Goal: Task Accomplishment & Management: Use online tool/utility

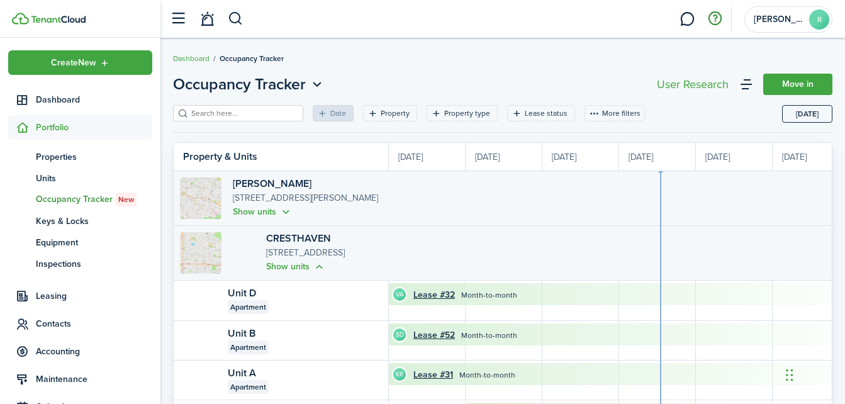
scroll to position [0, 230]
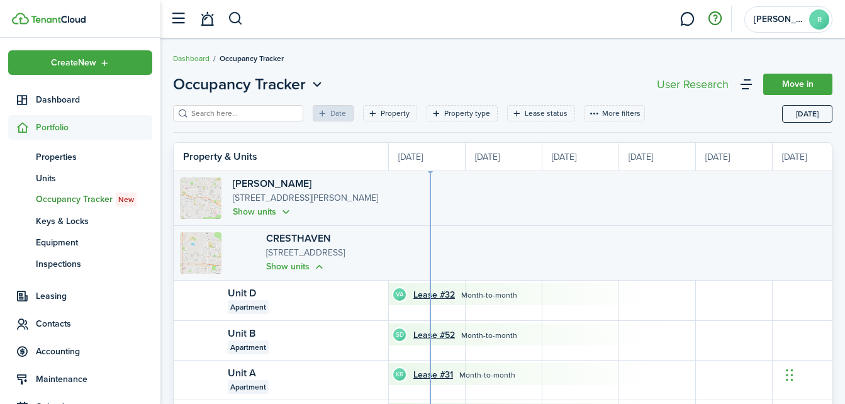
click at [719, 16] on button "button" at bounding box center [714, 18] width 21 height 21
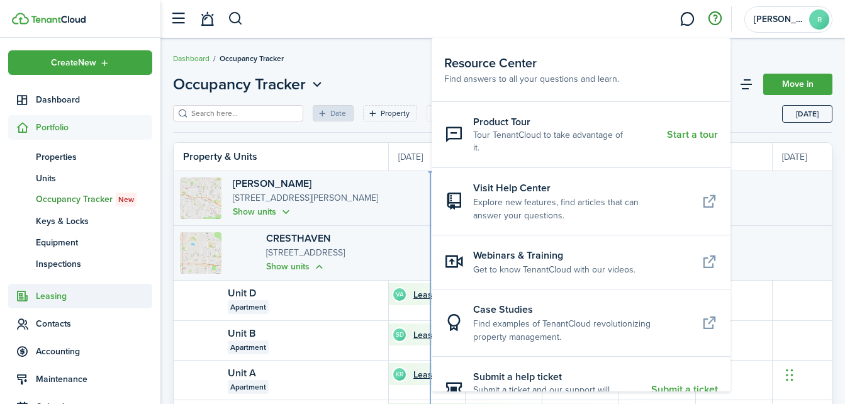
click at [56, 302] on span "Leasing" at bounding box center [94, 296] width 116 height 13
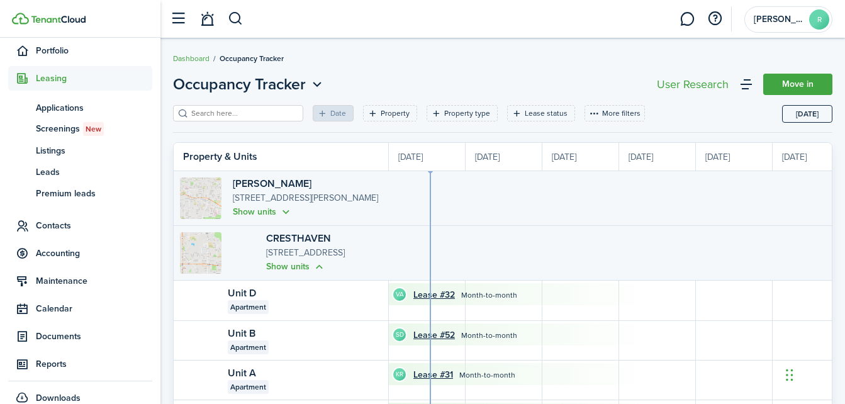
scroll to position [93, 0]
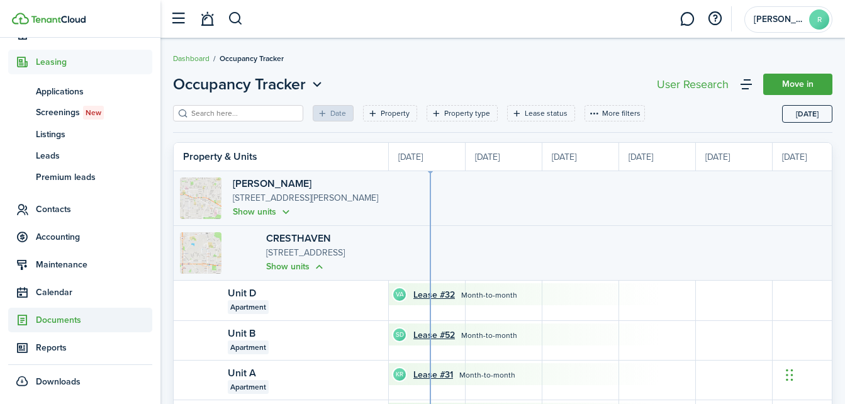
click at [50, 327] on span "Documents" at bounding box center [80, 320] width 144 height 25
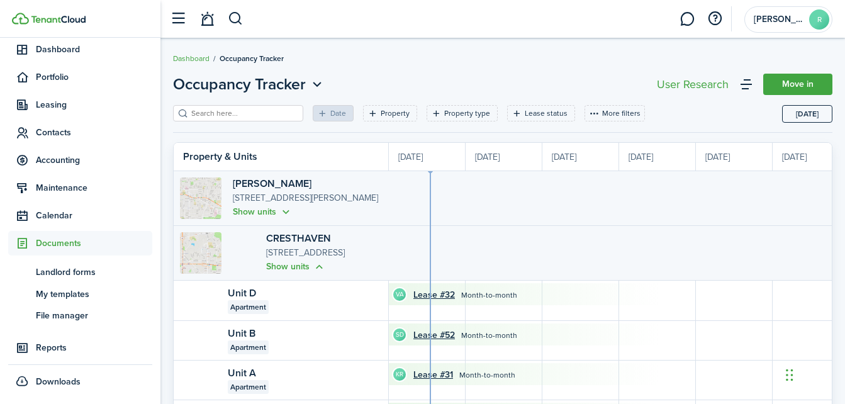
scroll to position [50, 0]
click at [79, 276] on span "Landlord forms" at bounding box center [94, 272] width 116 height 13
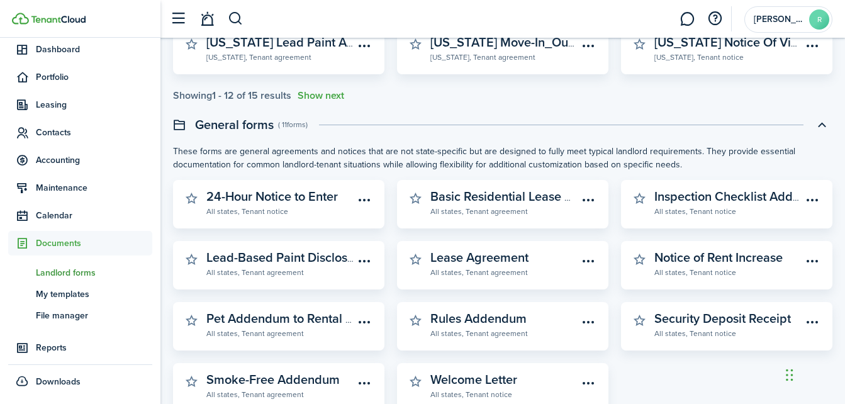
scroll to position [387, 0]
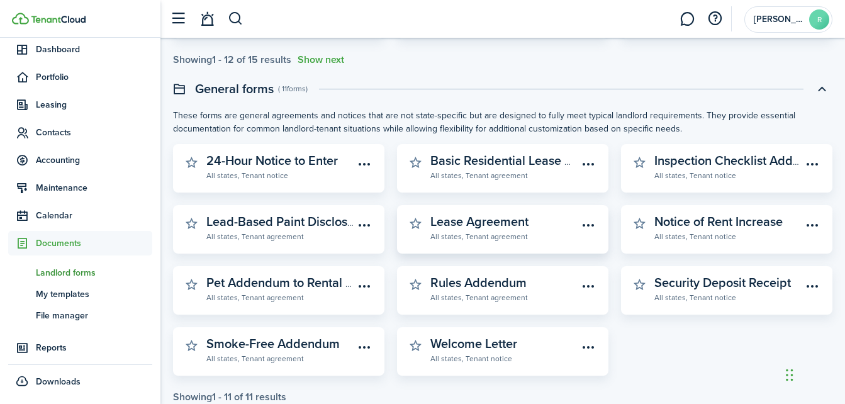
click at [539, 219] on link "Lease Agreement All states, Tenant agreement" at bounding box center [504, 229] width 147 height 28
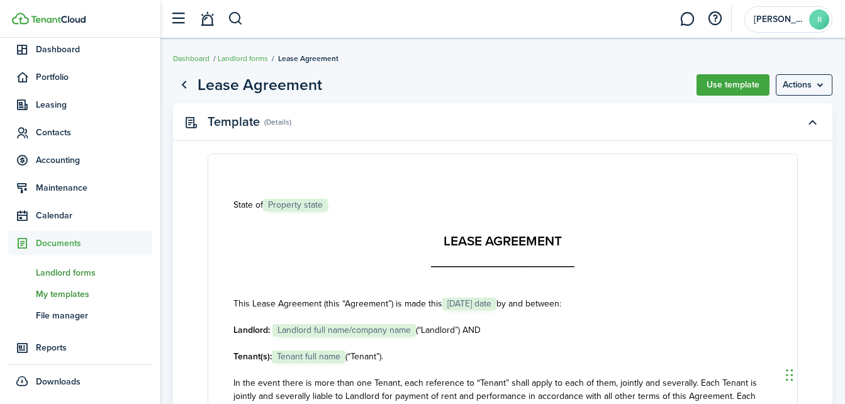
click at [72, 294] on span "My templates" at bounding box center [94, 294] width 116 height 13
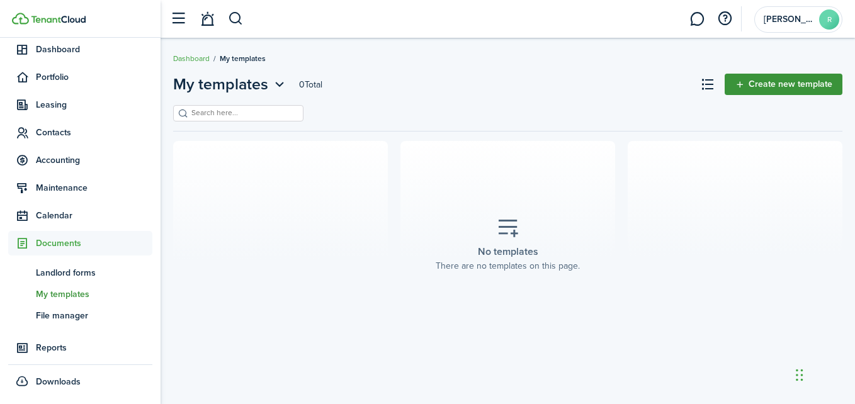
click at [748, 82] on link "Create new template" at bounding box center [784, 84] width 118 height 21
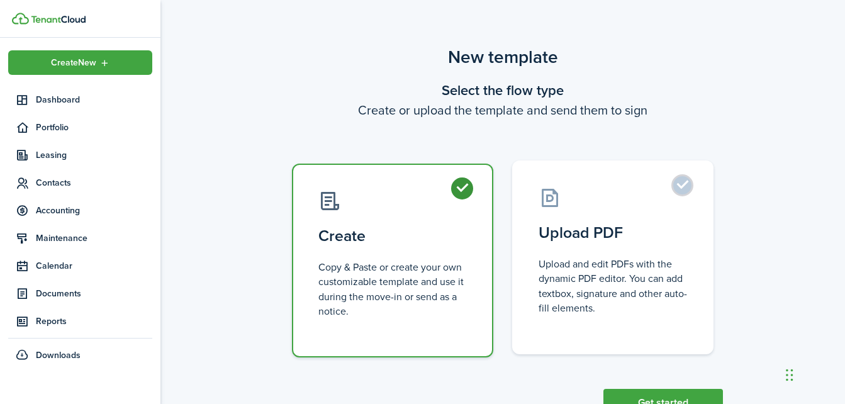
click at [691, 181] on label "Upload PDF Upload and edit PDFs with the dynamic PDF editor. You can add textbo…" at bounding box center [612, 258] width 201 height 194
radio input "false"
radio input "true"
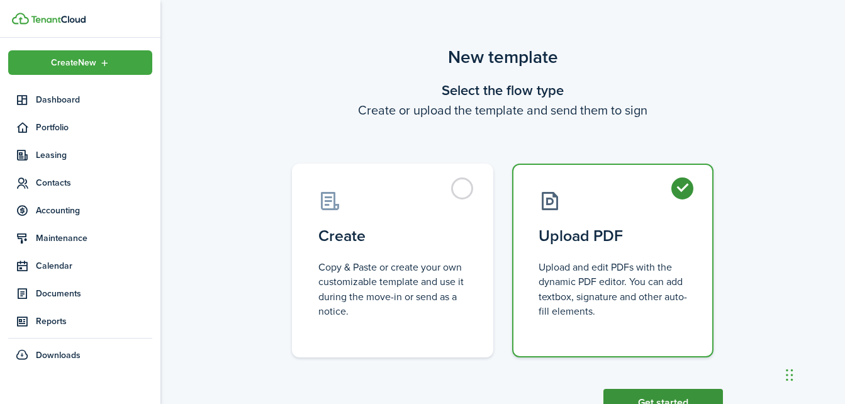
click at [656, 396] on button "Get started" at bounding box center [664, 403] width 120 height 28
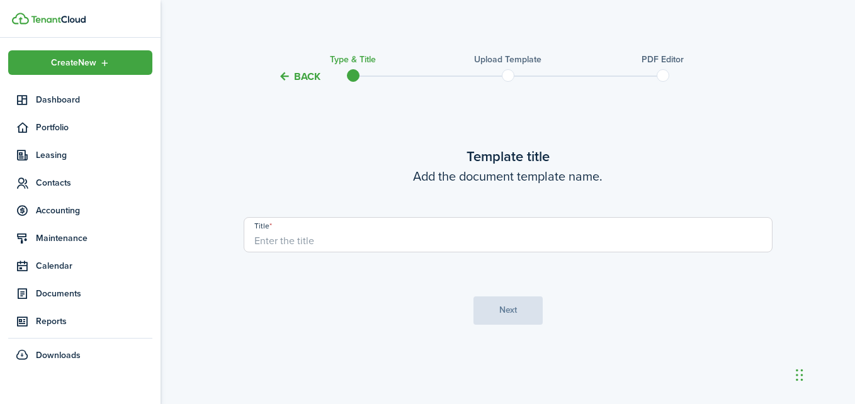
click at [464, 228] on input "Title" at bounding box center [508, 234] width 529 height 35
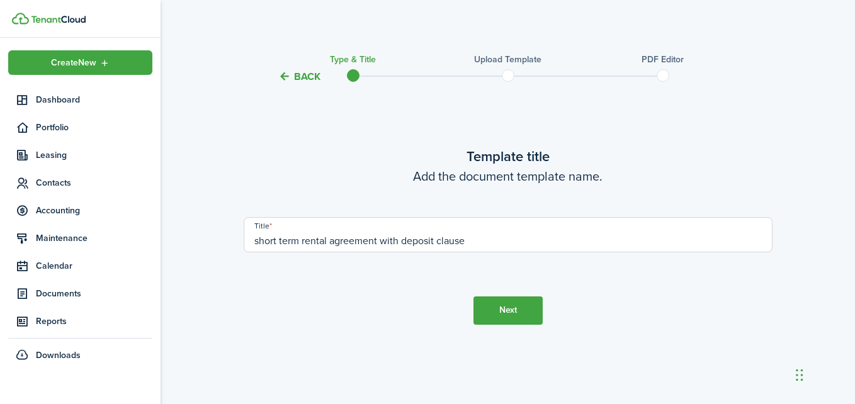
type input "short term rental agreement with deposit clause"
click at [495, 310] on button "Next" at bounding box center [507, 310] width 69 height 28
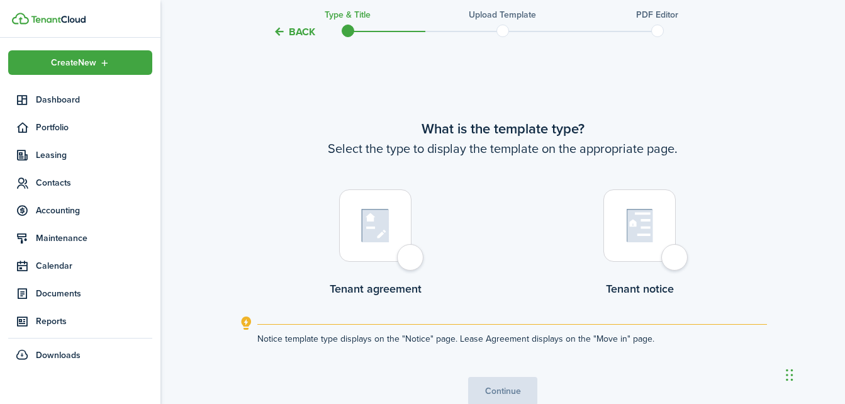
scroll to position [320, 0]
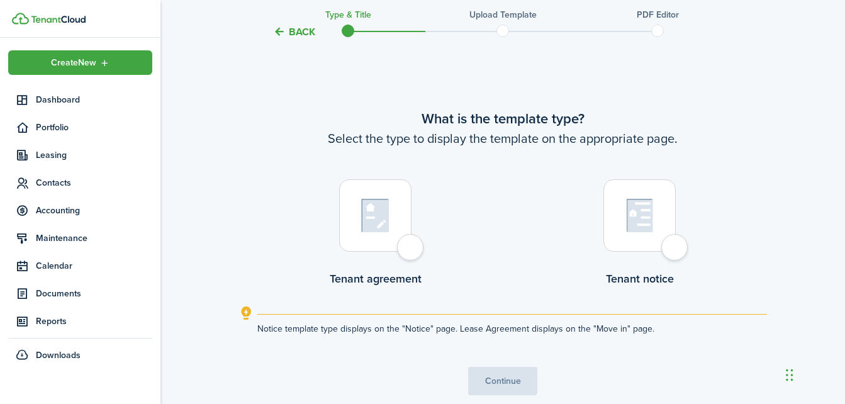
click at [412, 251] on div at bounding box center [375, 215] width 72 height 72
radio input "true"
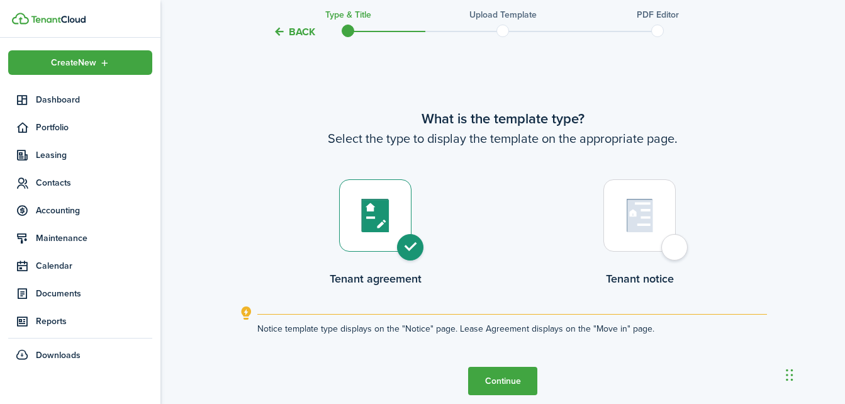
click at [486, 381] on button "Continue" at bounding box center [502, 381] width 69 height 28
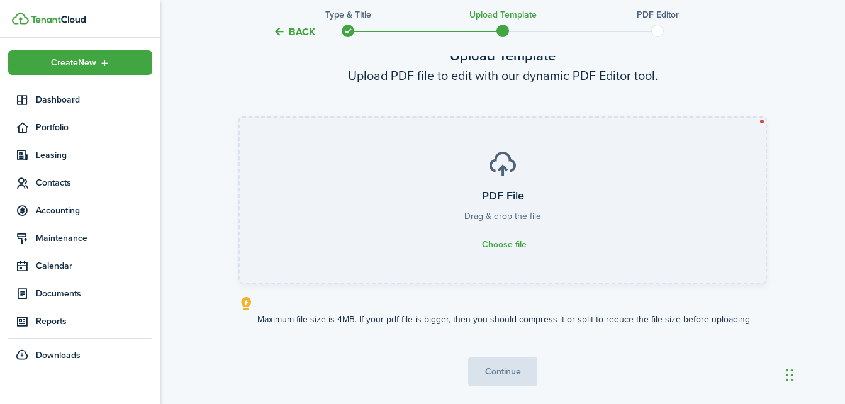
scroll to position [87, 0]
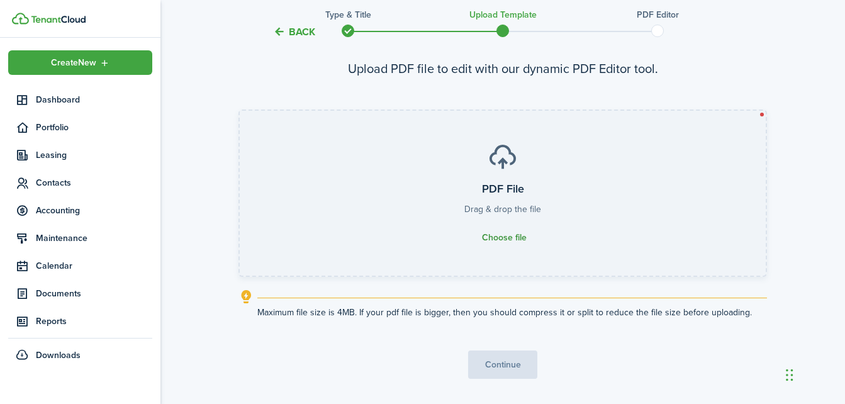
click at [508, 237] on span "Choose file" at bounding box center [504, 238] width 45 height 10
click at [240, 111] on input "PDF File Drag & drop the file Choose file" at bounding box center [240, 111] width 0 height 0
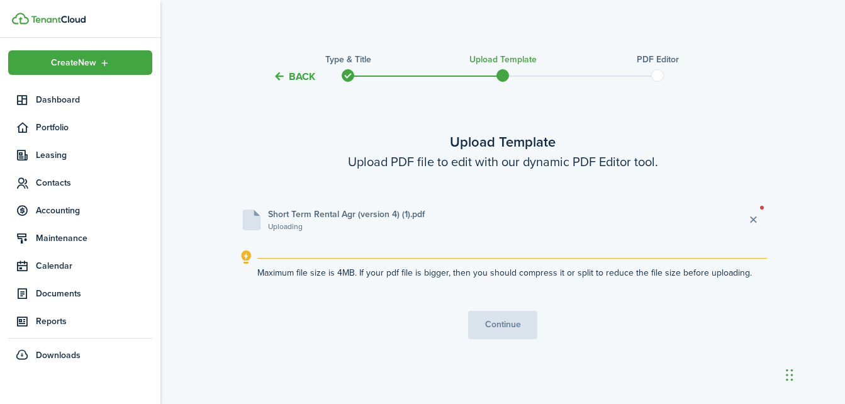
scroll to position [0, 0]
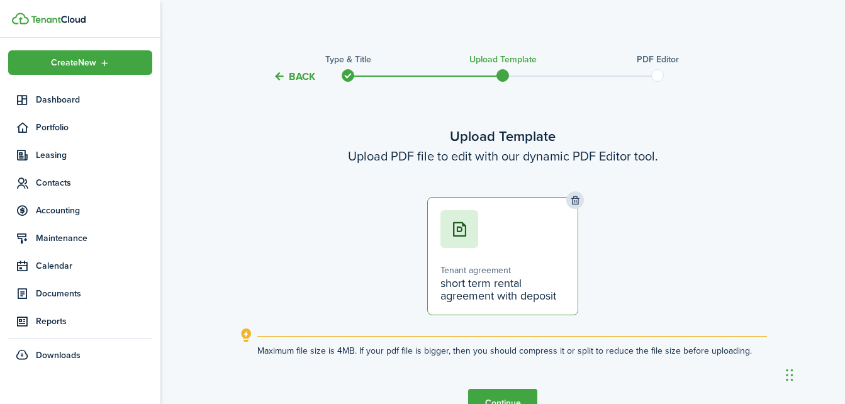
click at [513, 400] on button "Continue" at bounding box center [502, 403] width 69 height 28
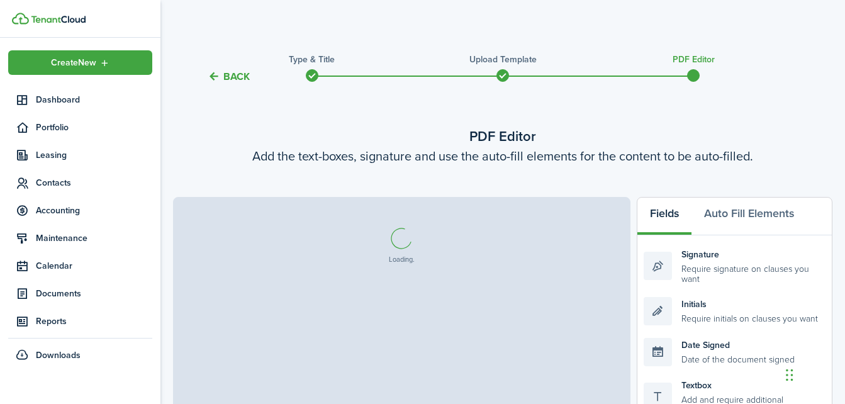
select select "fit"
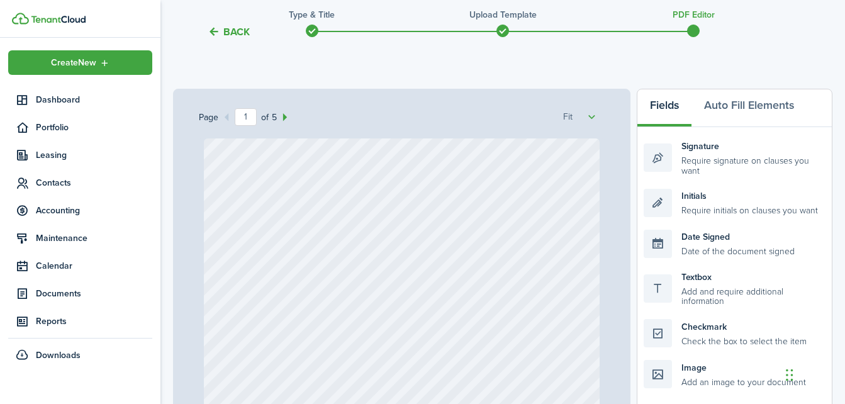
scroll to position [121, 0]
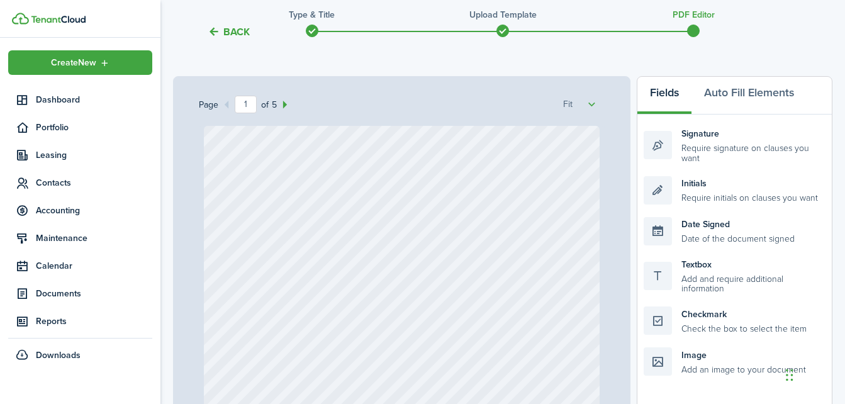
click at [496, 200] on div at bounding box center [402, 388] width 397 height 525
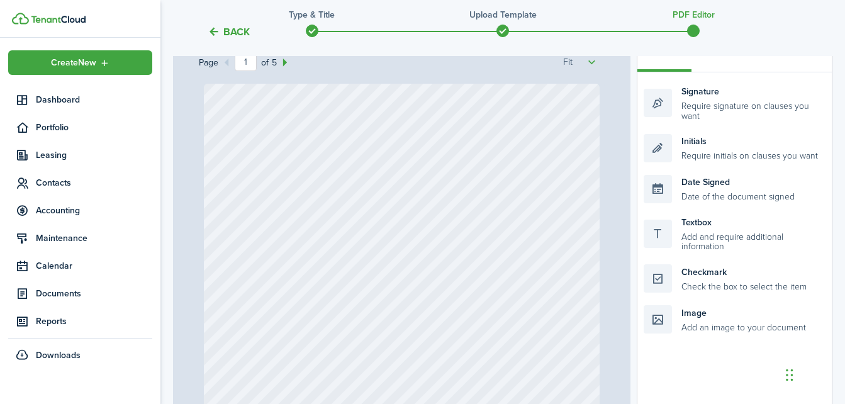
scroll to position [155, 0]
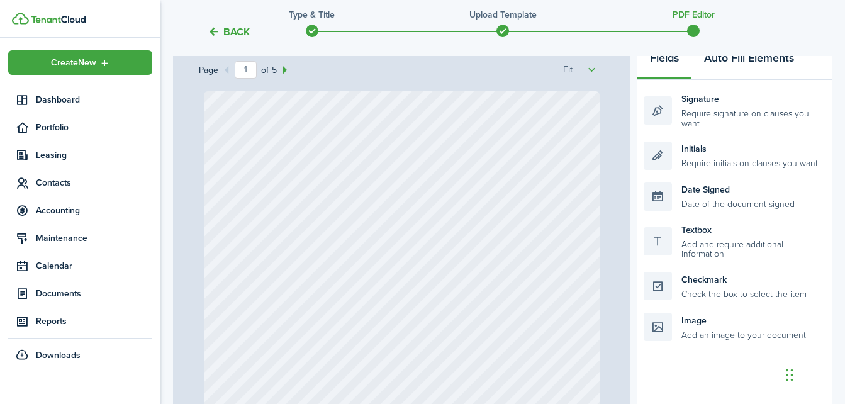
click at [745, 79] on button "Auto Fill Elements" at bounding box center [749, 61] width 115 height 38
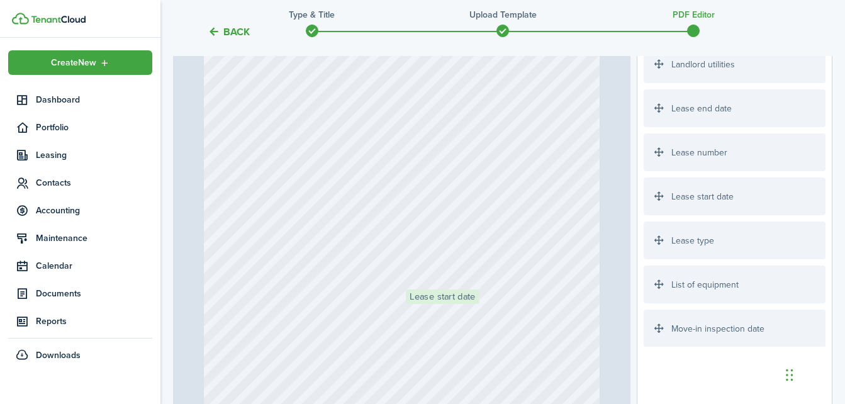
scroll to position [247, 0]
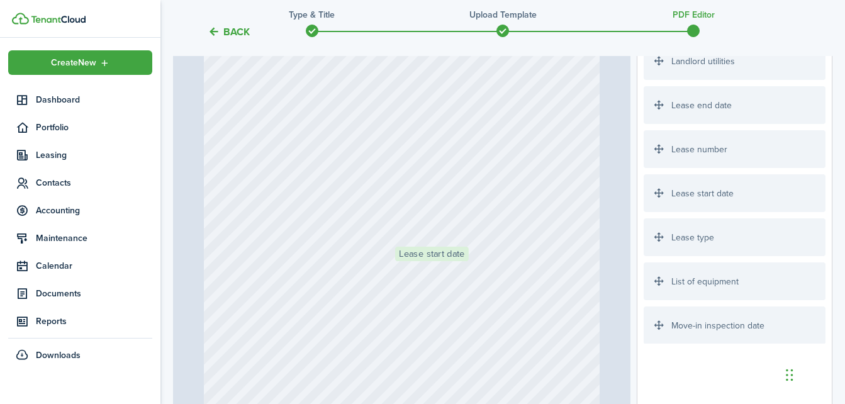
drag, startPoint x: 660, startPoint y: 305, endPoint x: 412, endPoint y: 286, distance: 249.4
click at [412, 286] on div "Page 1 of 5 50% 75% 100% 150% 200% Fit Lease start date Loading Fields Auto Fil…" at bounding box center [503, 211] width 660 height 522
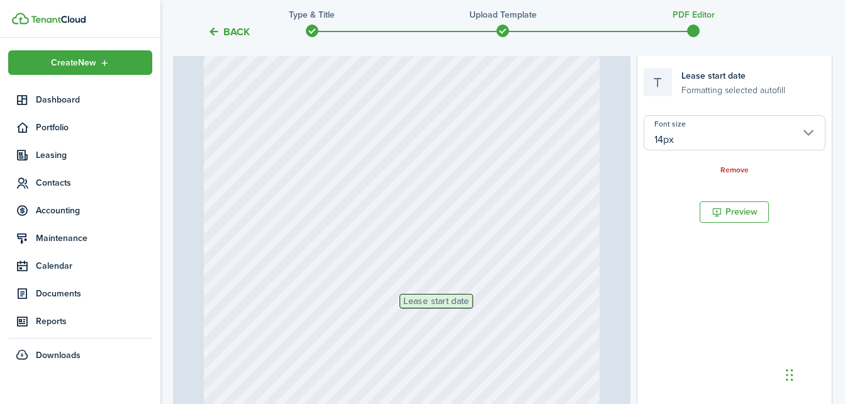
scroll to position [189, 0]
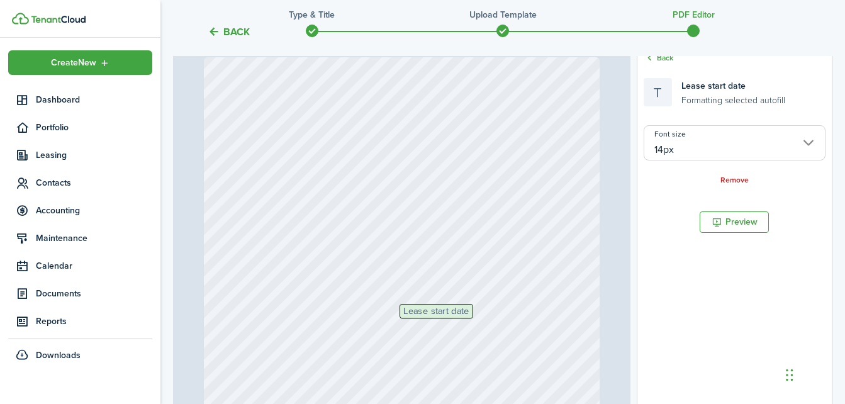
click at [452, 316] on span "Lease start date" at bounding box center [435, 311] width 65 height 9
click at [742, 185] on link "Remove" at bounding box center [735, 180] width 28 height 9
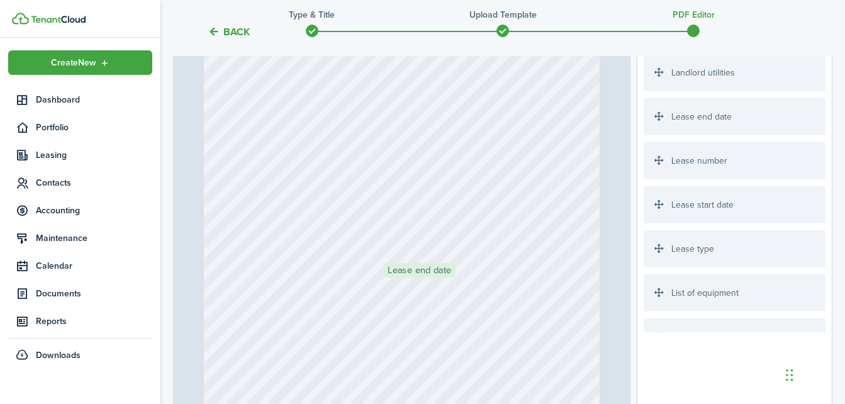
scroll to position [261, 0]
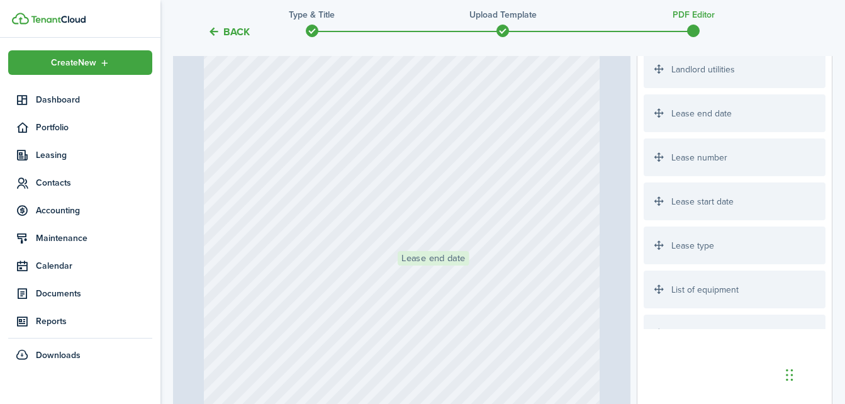
drag, startPoint x: 660, startPoint y: 203, endPoint x: 414, endPoint y: 288, distance: 260.4
click at [414, 288] on div "Page 1 of 5 50% 75% 100% 150% 200% Fit Lease end date Loading Fields Auto Fill …" at bounding box center [503, 197] width 660 height 522
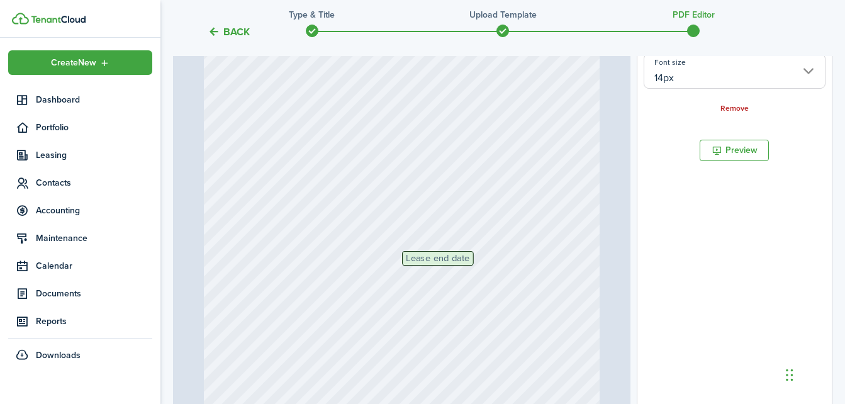
scroll to position [206, 0]
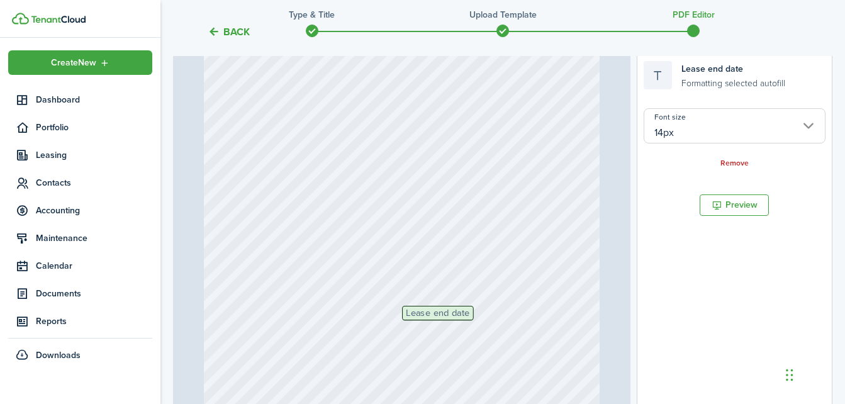
click at [807, 144] on input "14px" at bounding box center [735, 125] width 182 height 35
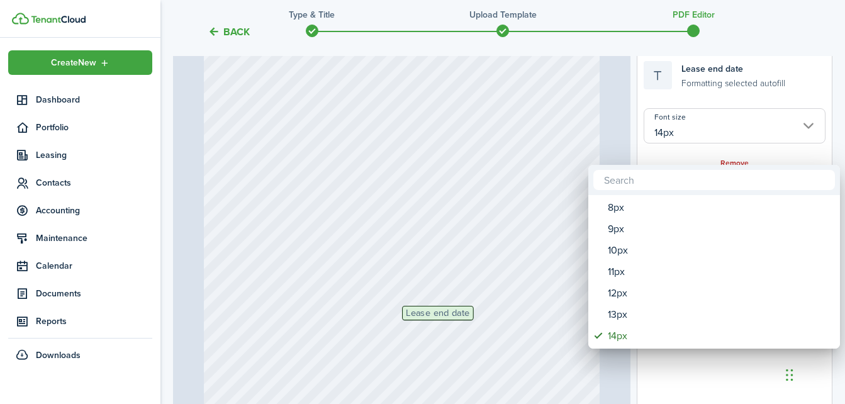
click at [667, 90] on div at bounding box center [422, 202] width 1047 height 606
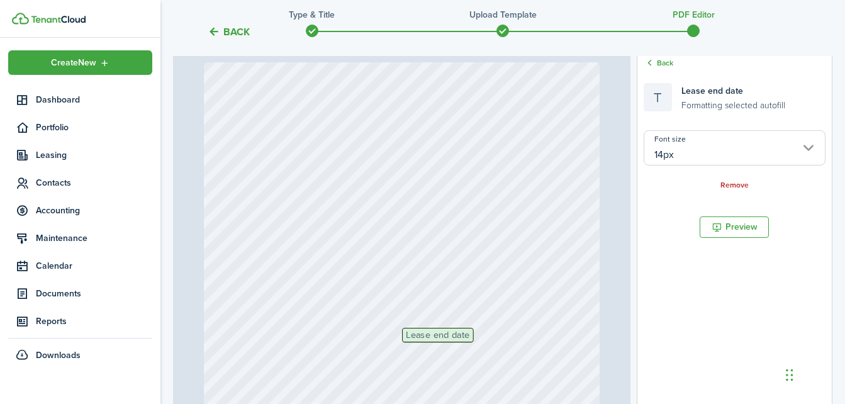
scroll to position [140, 0]
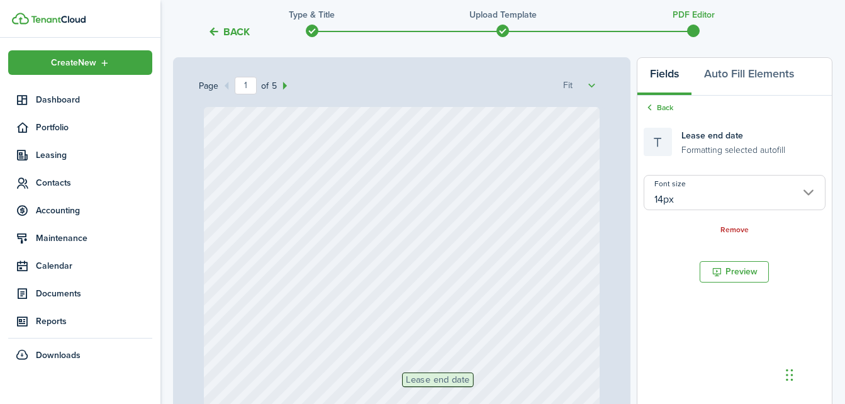
click at [708, 155] on small "Formatting selected autofill" at bounding box center [734, 148] width 104 height 13
click at [756, 283] on button "Preview" at bounding box center [734, 271] width 69 height 21
drag, startPoint x: 732, startPoint y: 245, endPoint x: 663, endPoint y: 273, distance: 74.3
click at [663, 273] on document-aside-settings "Fields Auto Fill Elements Back Lease end date Formatting selected autofill Font…" at bounding box center [735, 318] width 196 height 522
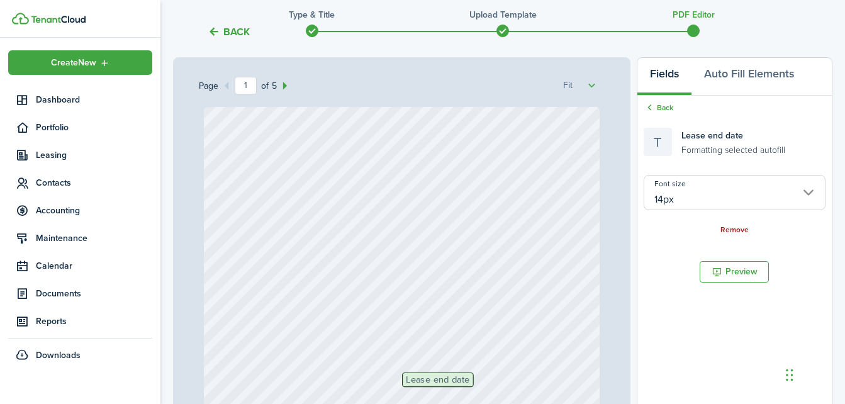
click at [727, 235] on link "Remove" at bounding box center [735, 230] width 28 height 9
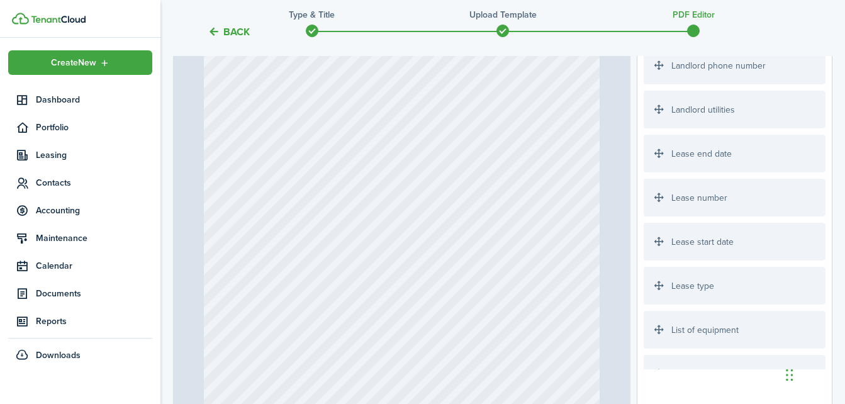
scroll to position [186, 0]
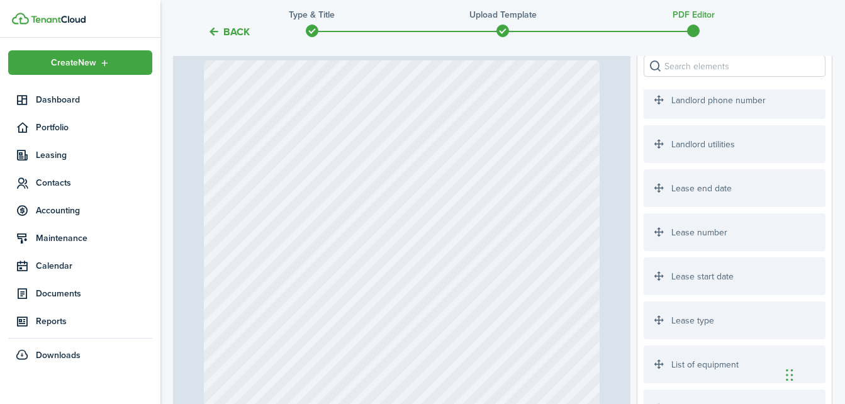
click at [477, 134] on div at bounding box center [402, 322] width 397 height 525
click at [649, 117] on div "Landlord phone number" at bounding box center [735, 100] width 182 height 38
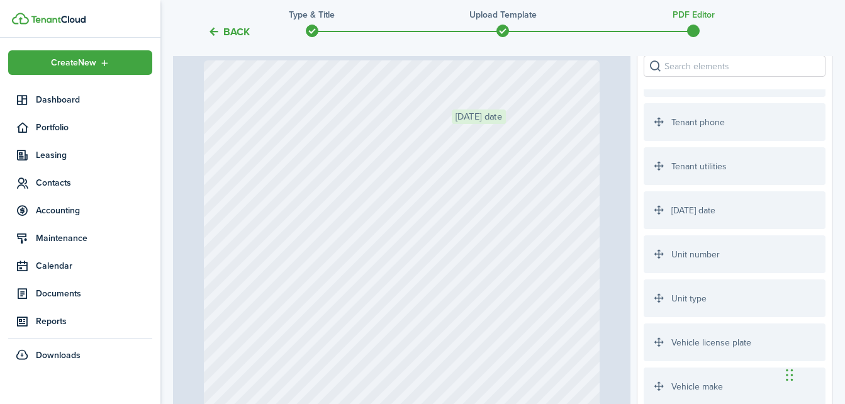
drag, startPoint x: 658, startPoint y: 226, endPoint x: 468, endPoint y: 144, distance: 207.5
click at [468, 144] on div "Page 1 of 5 50% 75% 100% 150% 200% Fit [DATE] date Loading Fields Auto Fill Ele…" at bounding box center [503, 272] width 660 height 522
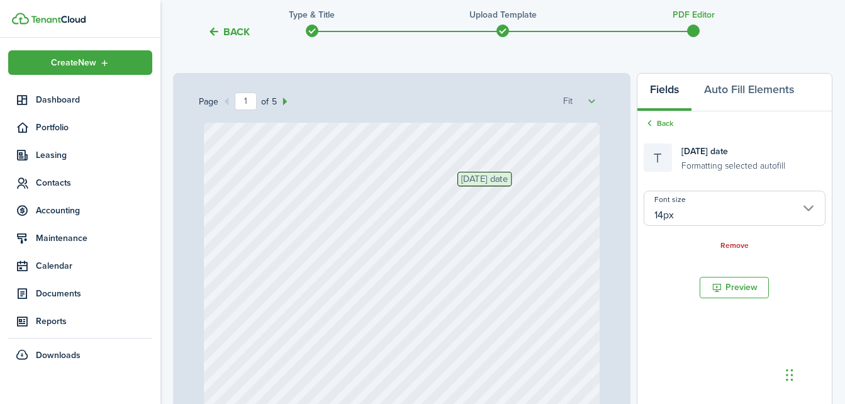
scroll to position [99, 0]
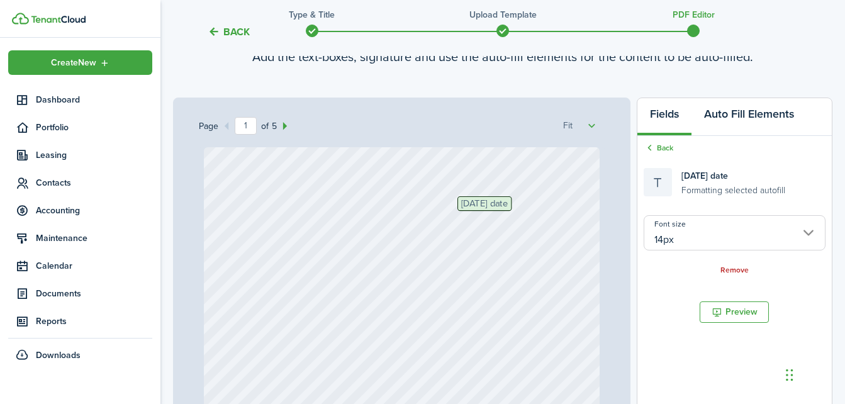
click at [782, 130] on button "Auto Fill Elements" at bounding box center [749, 117] width 115 height 38
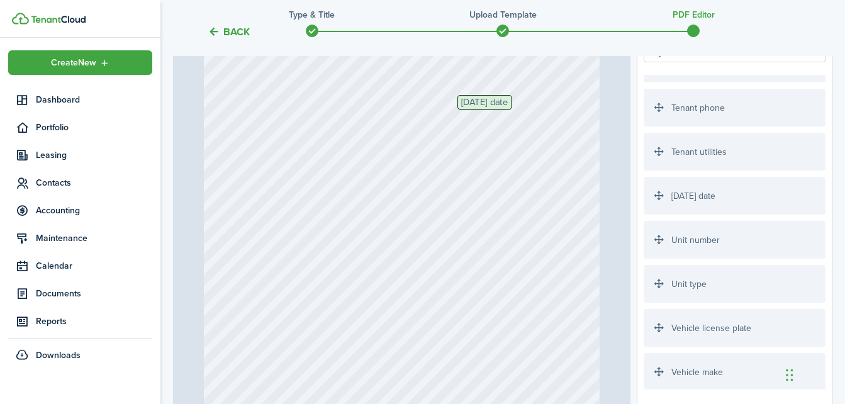
scroll to position [199, 0]
drag, startPoint x: 661, startPoint y: 214, endPoint x: 468, endPoint y: 131, distance: 210.3
click at [468, 131] on div "Page 1 of 5 50% 75% 100% 150% 200% Fit [DATE] date [DATE] date Loading Fields A…" at bounding box center [503, 259] width 660 height 522
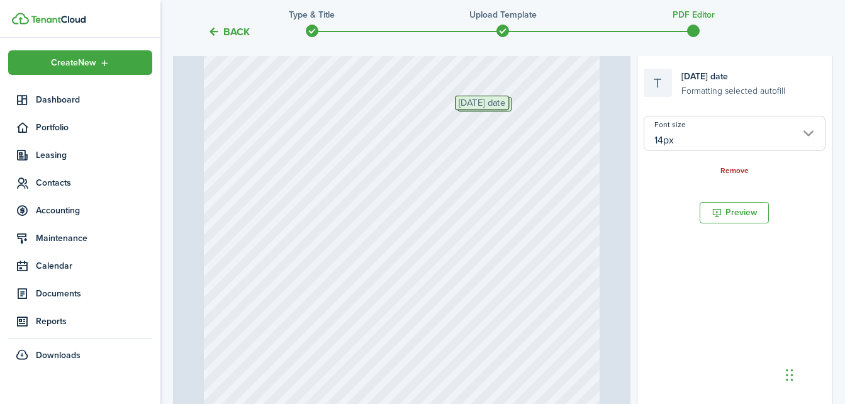
click at [738, 176] on link "Remove" at bounding box center [735, 171] width 28 height 9
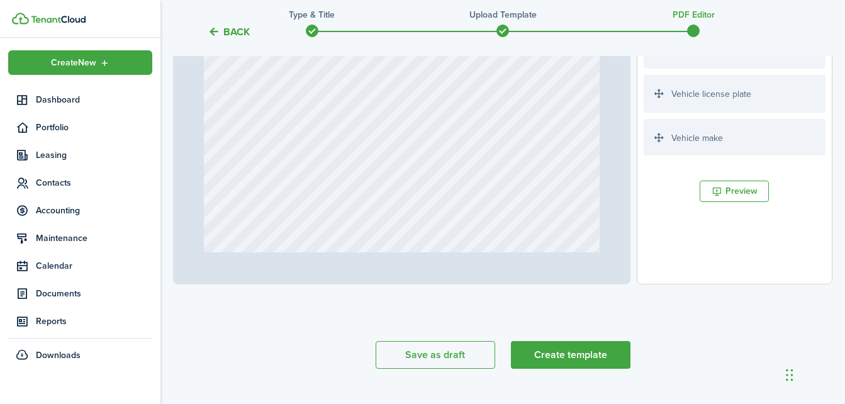
scroll to position [454, 0]
click at [568, 351] on button "Create template" at bounding box center [571, 355] width 120 height 28
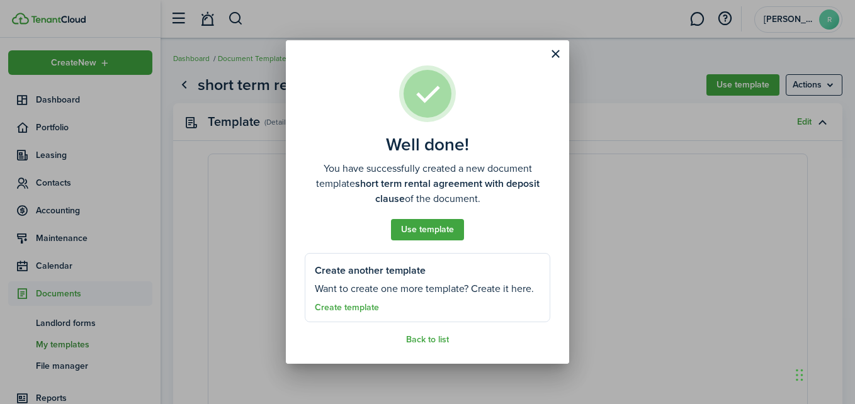
select select "fit"
click at [799, 203] on div "Well done! You have successfully created a new document template short term ren…" at bounding box center [427, 202] width 855 height 404
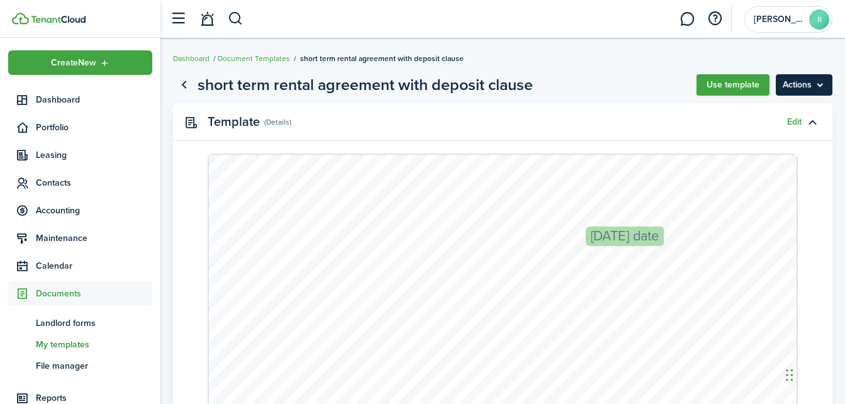
click at [798, 88] on menu-btn "Actions" at bounding box center [804, 84] width 57 height 21
click at [730, 80] on button "Use template" at bounding box center [733, 84] width 73 height 21
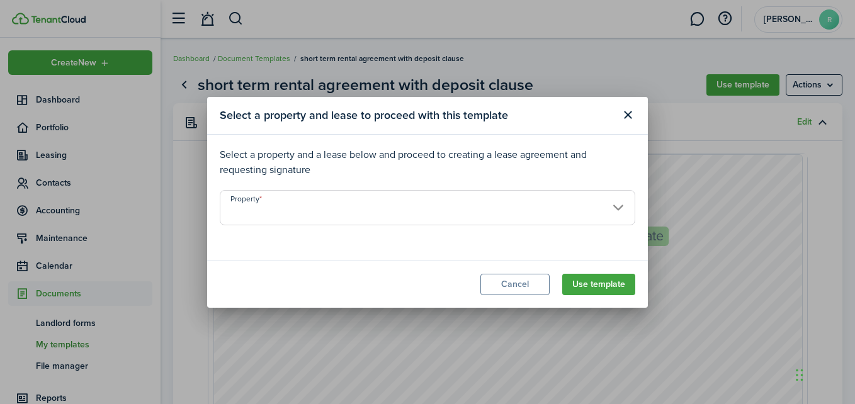
click at [616, 205] on input "Property" at bounding box center [427, 207] width 415 height 35
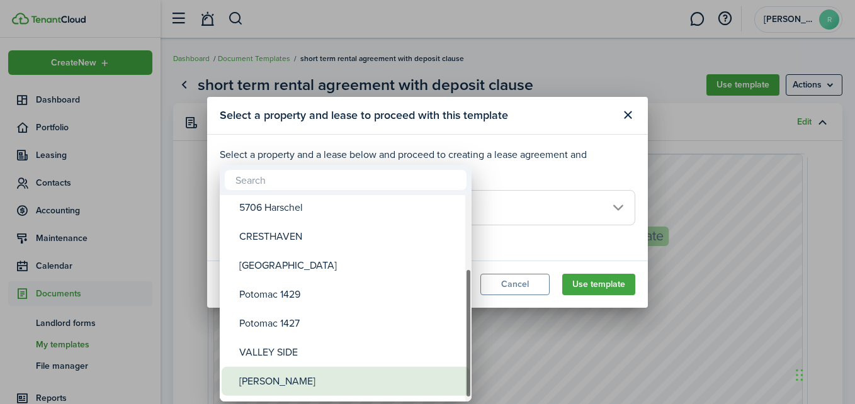
drag, startPoint x: 467, startPoint y: 303, endPoint x: 458, endPoint y: 380, distance: 76.7
click at [458, 380] on mbsc-scrollview-base "ValleyBrook [GEOGRAPHIC_DATA][PERSON_NAME] 5664 Harschel [GEOGRAPHIC_DATA] Poto…" at bounding box center [346, 298] width 252 height 204
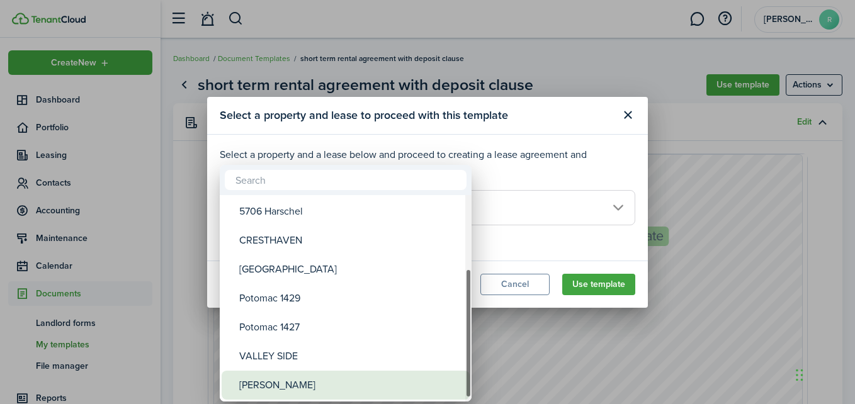
click at [426, 388] on div "[PERSON_NAME]" at bounding box center [350, 385] width 223 height 29
type input "[PERSON_NAME]"
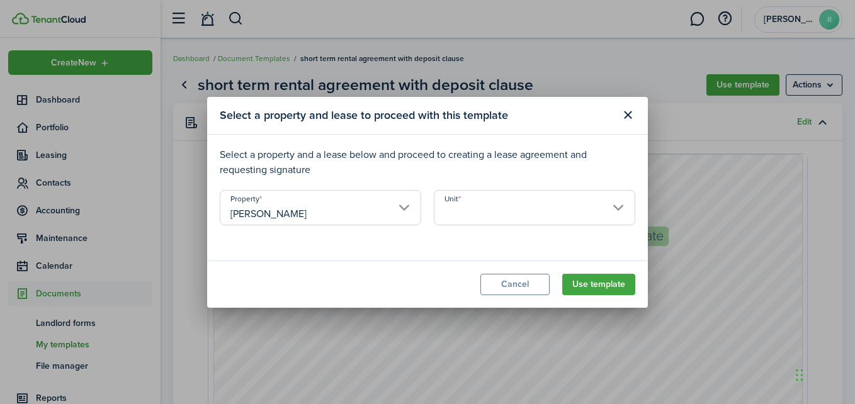
click at [479, 217] on input "Unit" at bounding box center [534, 207] width 201 height 35
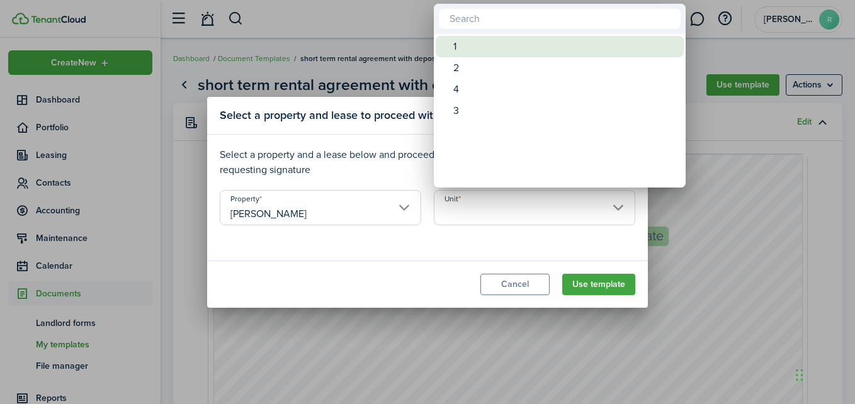
click at [458, 52] on div "1" at bounding box center [564, 46] width 223 height 21
type input "1"
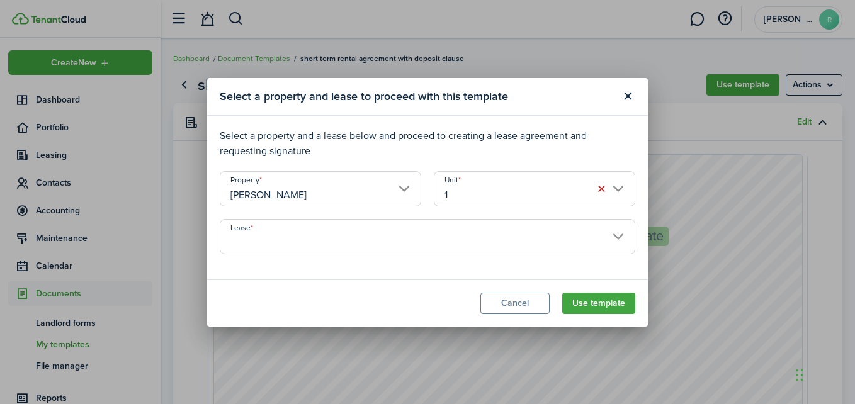
click at [475, 226] on input "Lease" at bounding box center [427, 236] width 415 height 35
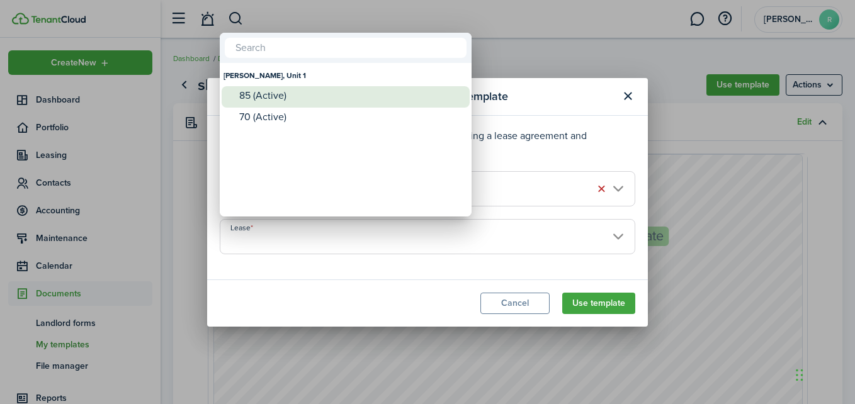
click at [267, 101] on div "85 (Active)" at bounding box center [350, 95] width 223 height 11
type input "[PERSON_NAME], Unit 1. Lease #85 (Active)"
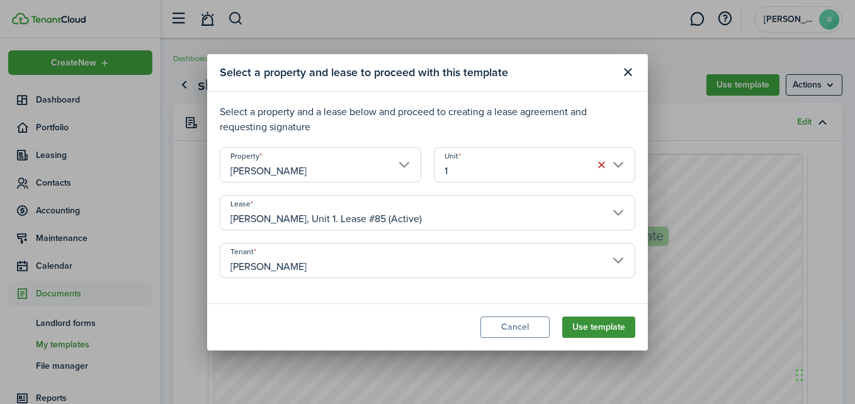
click at [585, 322] on button "Use template" at bounding box center [598, 327] width 73 height 21
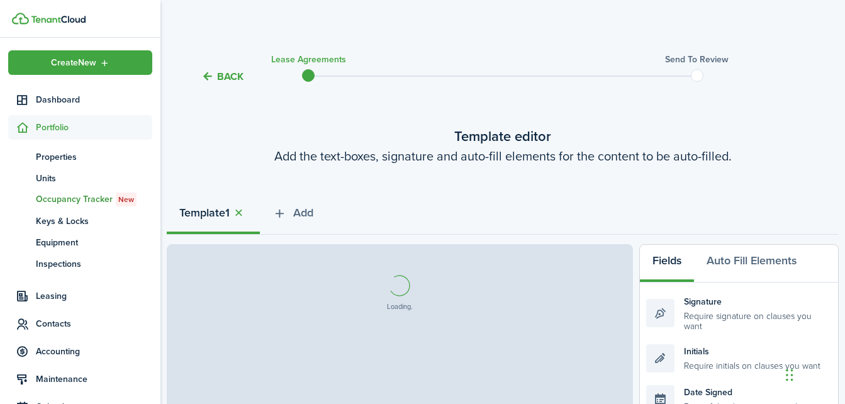
select select "fit"
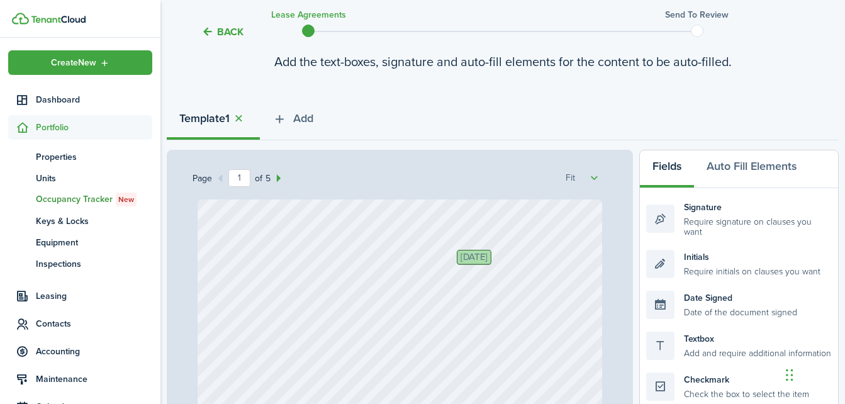
scroll to position [137, 0]
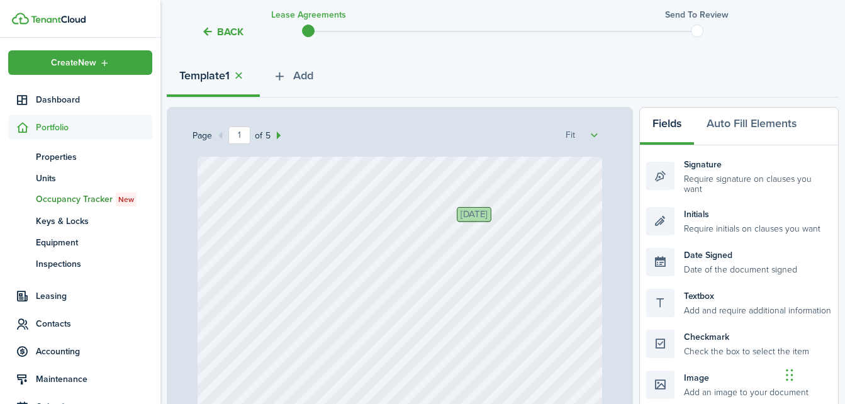
click at [718, 125] on button "Auto Fill Elements" at bounding box center [751, 127] width 115 height 38
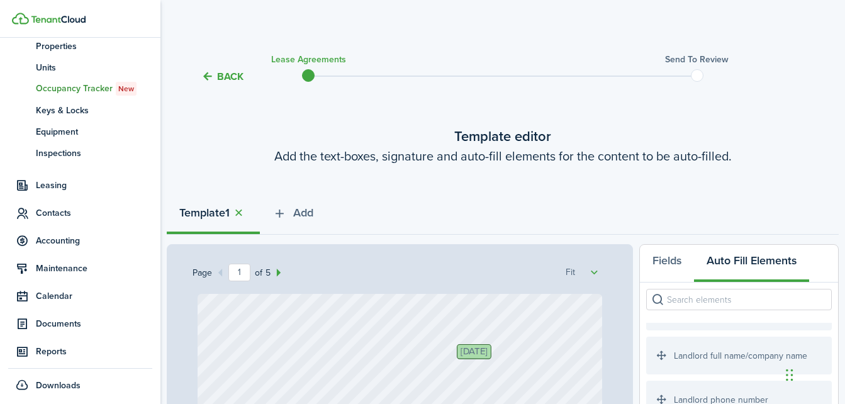
scroll to position [115, 0]
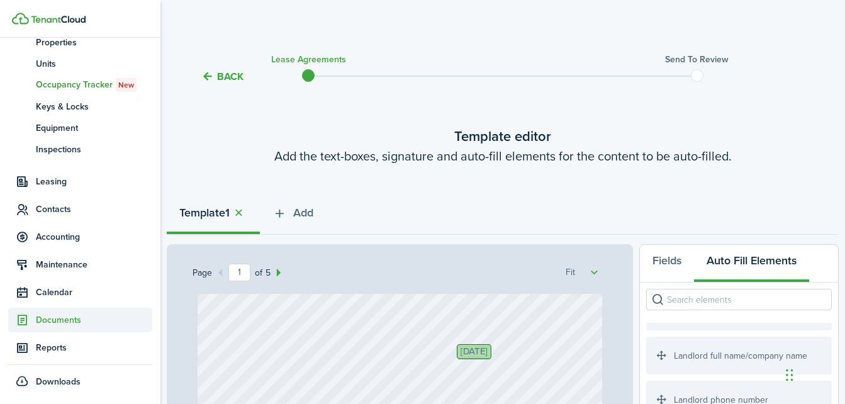
click at [57, 325] on span "Documents" at bounding box center [94, 319] width 116 height 13
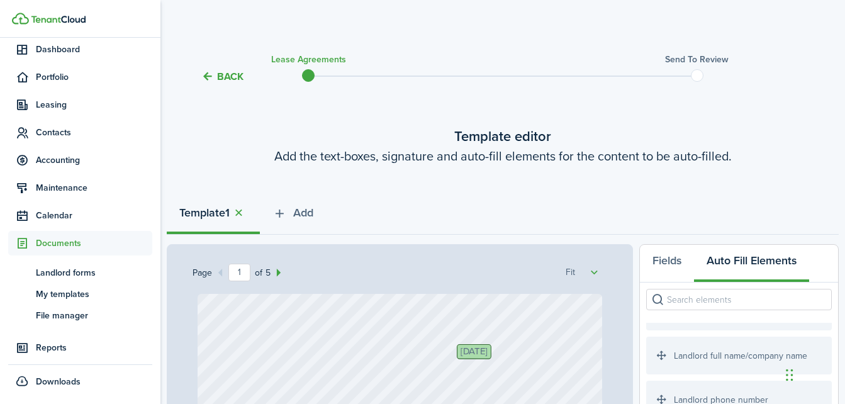
scroll to position [50, 0]
click at [64, 288] on span "My templates" at bounding box center [94, 294] width 116 height 13
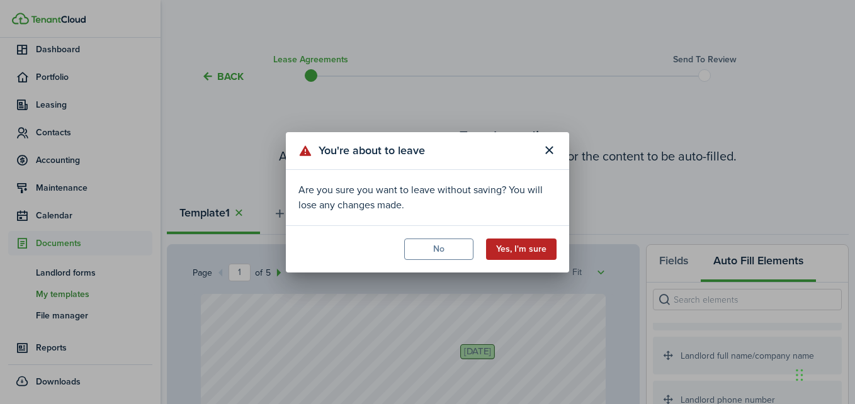
click at [531, 251] on button "Yes, I'm sure" at bounding box center [521, 249] width 70 height 21
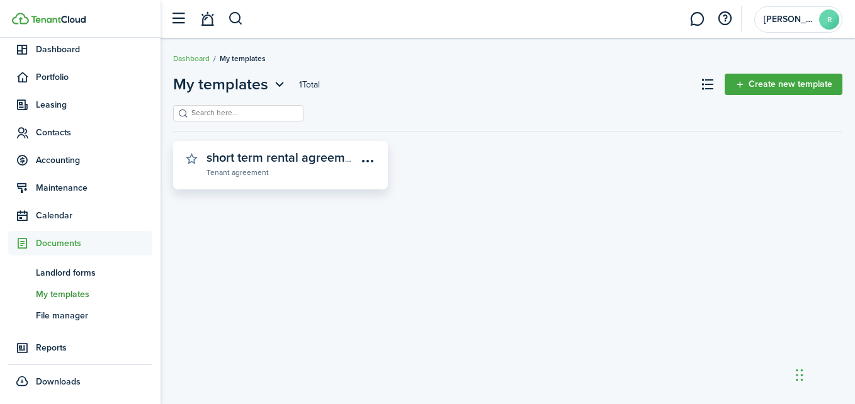
click at [302, 165] on widget-stats-description "short term rental agreement with deposit clause" at bounding box center [339, 157] width 266 height 19
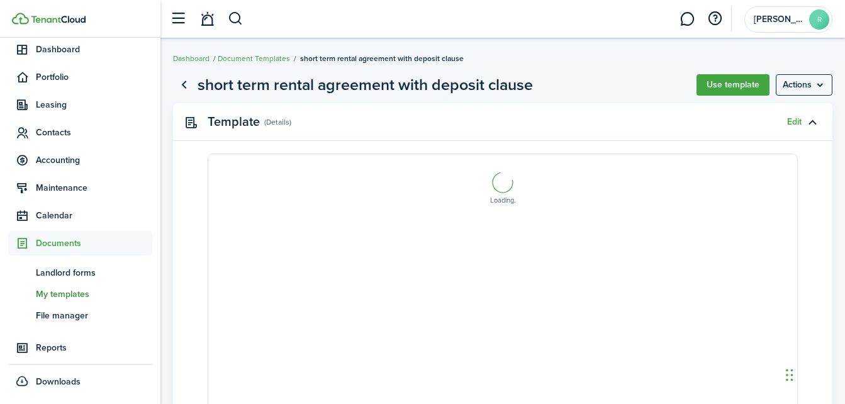
select select "fit"
click at [792, 121] on link "Edit" at bounding box center [794, 122] width 14 height 10
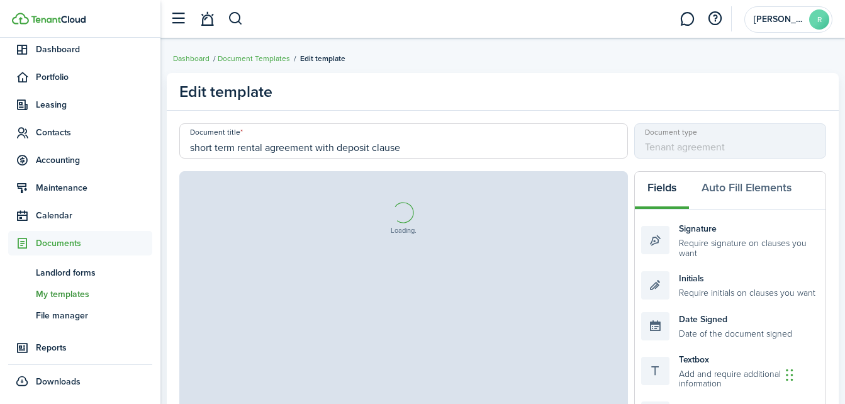
select select "fit"
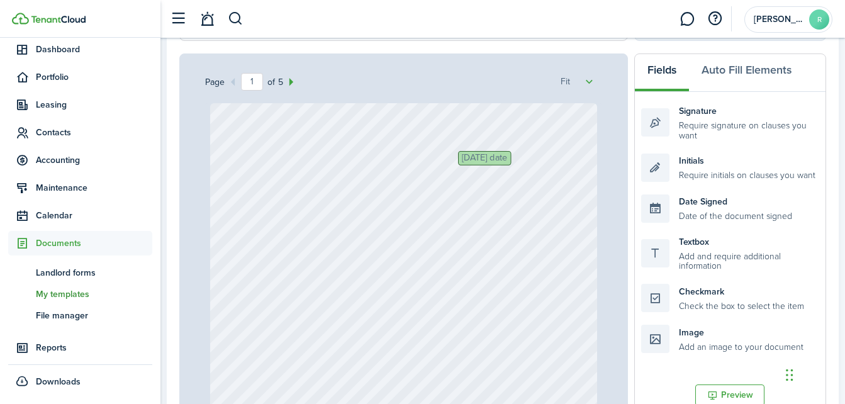
scroll to position [138, 0]
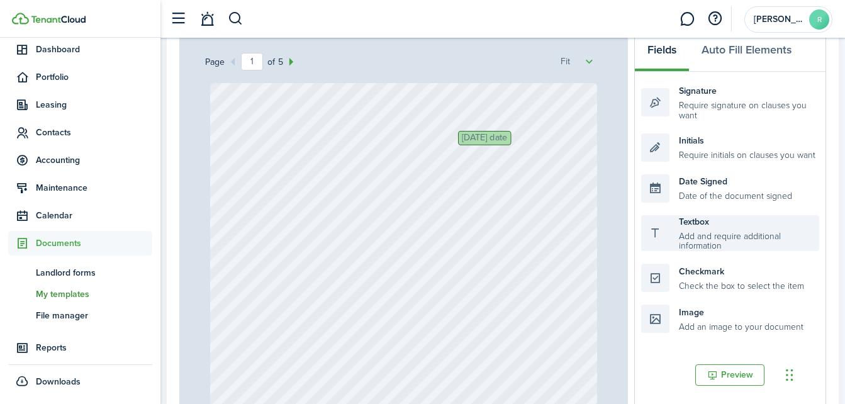
click at [714, 231] on div "Textbox Add and require additional information" at bounding box center [730, 233] width 178 height 37
click at [473, 116] on div "[DATE] date" at bounding box center [404, 340] width 388 height 514
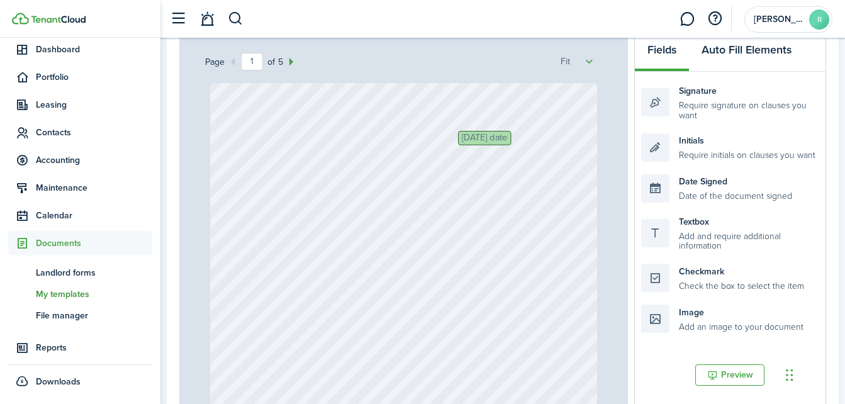
click at [748, 53] on button "Auto Fill Elements" at bounding box center [746, 53] width 115 height 38
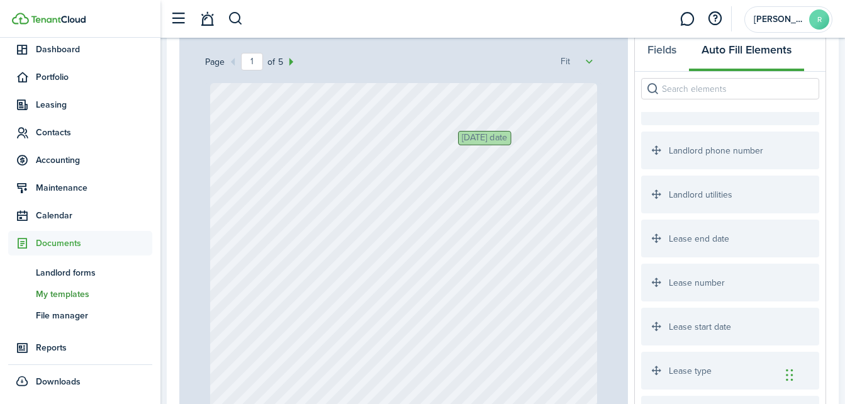
scroll to position [648, 0]
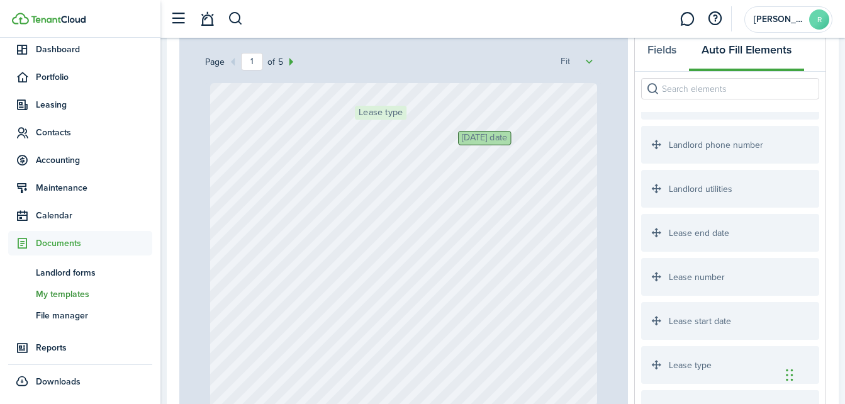
drag, startPoint x: 658, startPoint y: 366, endPoint x: 372, endPoint y: 124, distance: 374.8
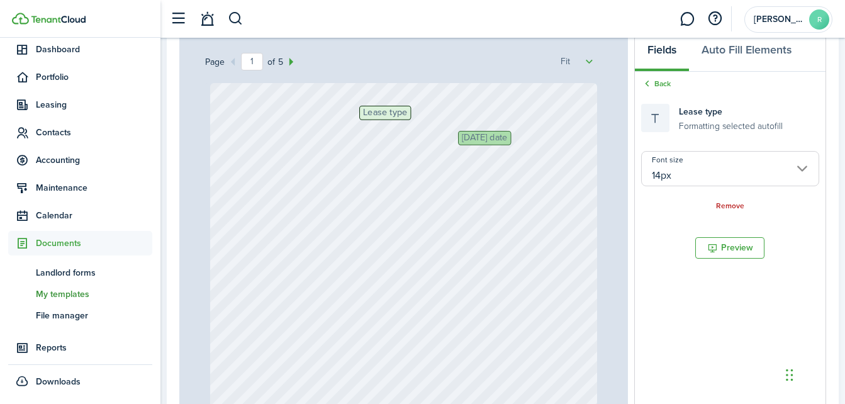
drag, startPoint x: 372, startPoint y: 124, endPoint x: 799, endPoint y: 166, distance: 428.8
click at [799, 166] on input "14px" at bounding box center [730, 168] width 178 height 35
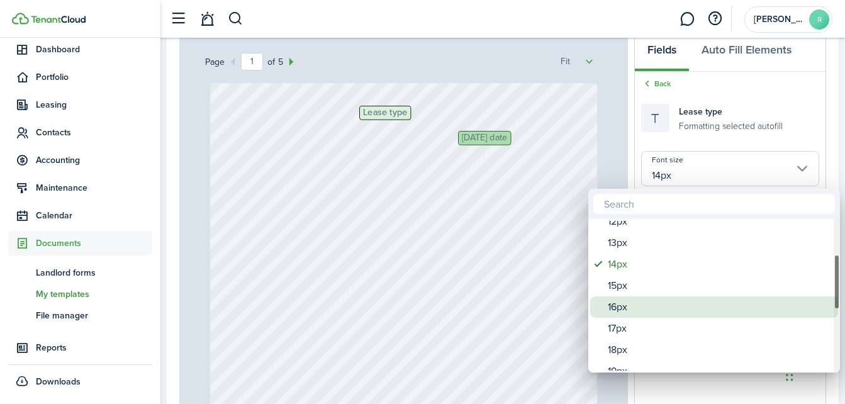
drag, startPoint x: 838, startPoint y: 271, endPoint x: 833, endPoint y: 307, distance: 35.5
click at [833, 307] on mbsc-scrollview-base "8px 9px 10px 11px 12px 13px 14px 15px 16px 17px 18px 19px 20px 21px 22px 23px 2…" at bounding box center [715, 295] width 252 height 151
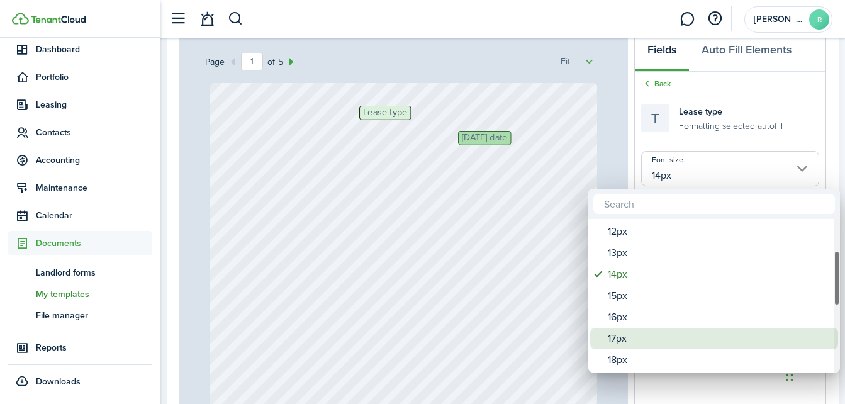
click at [680, 344] on div "17px" at bounding box center [719, 338] width 223 height 21
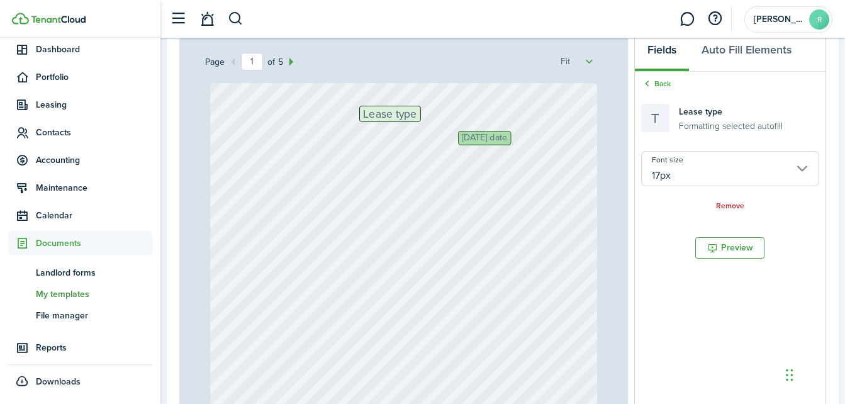
click at [807, 169] on input "17px" at bounding box center [730, 168] width 178 height 35
click at [804, 166] on input "17px" at bounding box center [730, 168] width 178 height 35
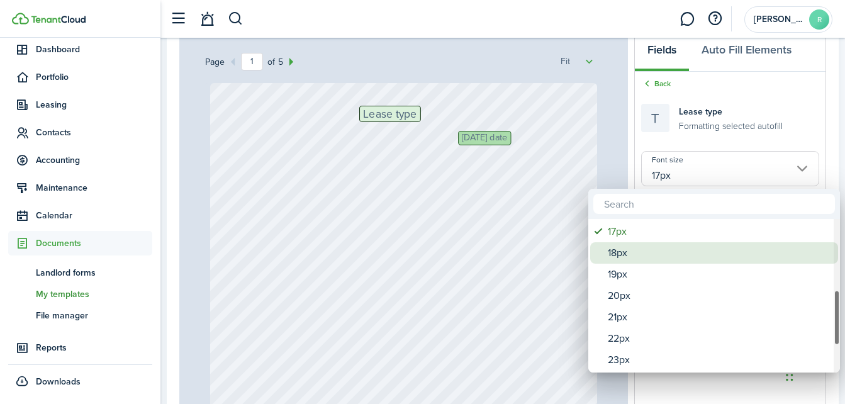
click at [661, 257] on div "18px" at bounding box center [719, 252] width 223 height 21
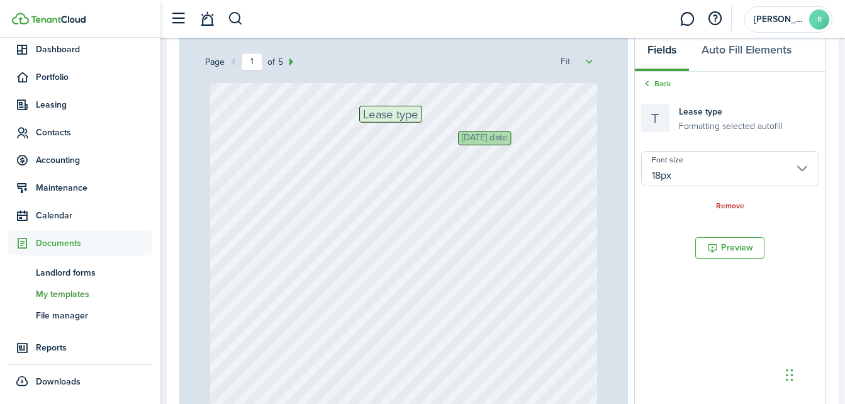
click at [797, 169] on input "18px" at bounding box center [730, 168] width 178 height 35
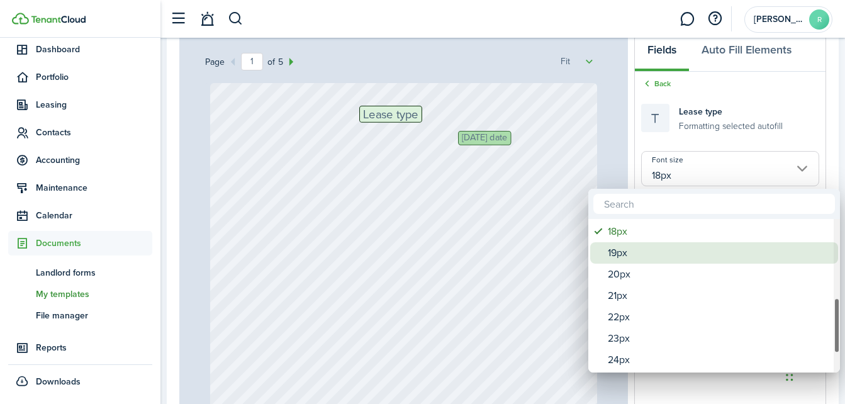
click at [651, 263] on div "19px" at bounding box center [719, 252] width 223 height 21
type input "19px"
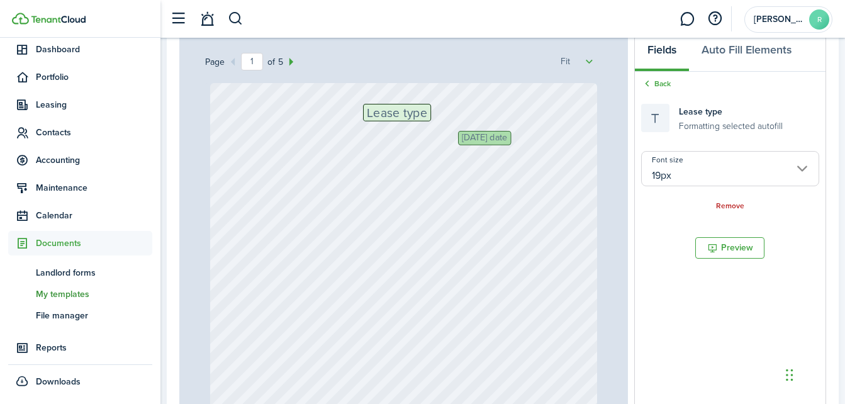
drag, startPoint x: 399, startPoint y: 114, endPoint x: 408, endPoint y: 112, distance: 9.0
drag, startPoint x: 403, startPoint y: 104, endPoint x: 390, endPoint y: 103, distance: 12.7
click at [390, 103] on div "[DATE] date Lease type" at bounding box center [404, 340] width 388 height 514
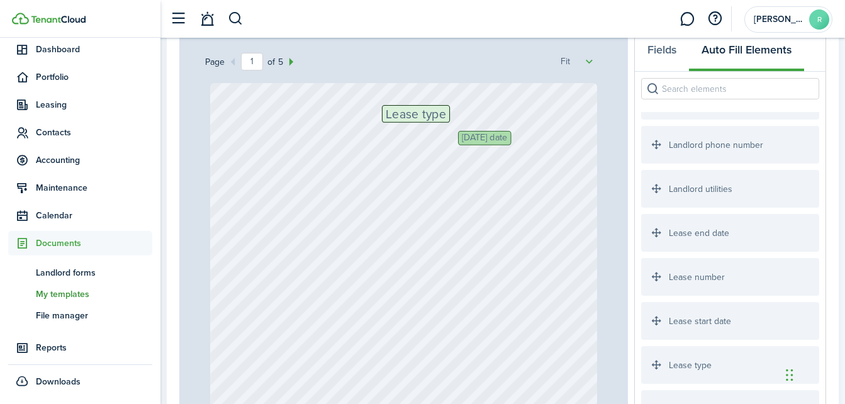
drag, startPoint x: 842, startPoint y: 322, endPoint x: 512, endPoint y: 35, distance: 436.8
click at [512, 35] on header-wrapper "[PERSON_NAME]" at bounding box center [498, 19] width 669 height 38
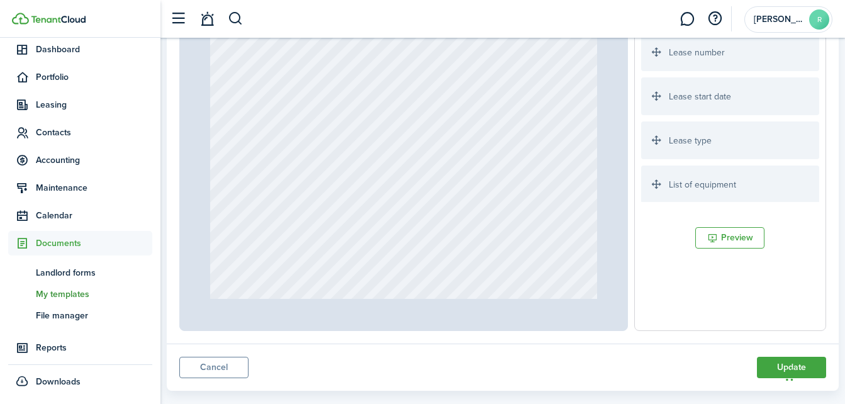
scroll to position [366, 0]
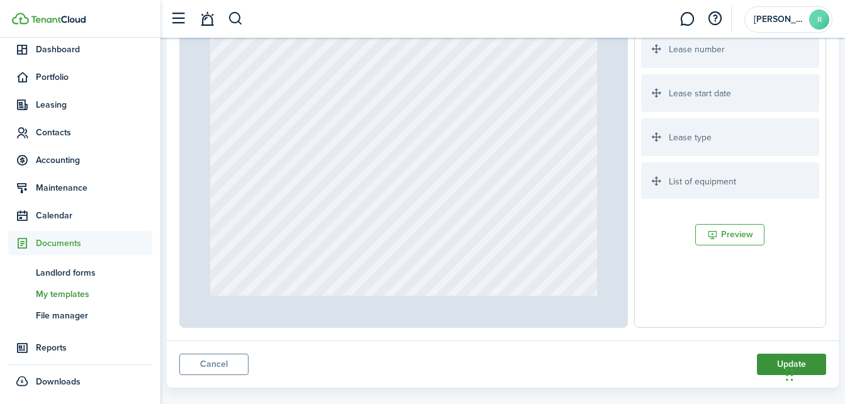
click at [777, 366] on button "Update" at bounding box center [791, 364] width 69 height 21
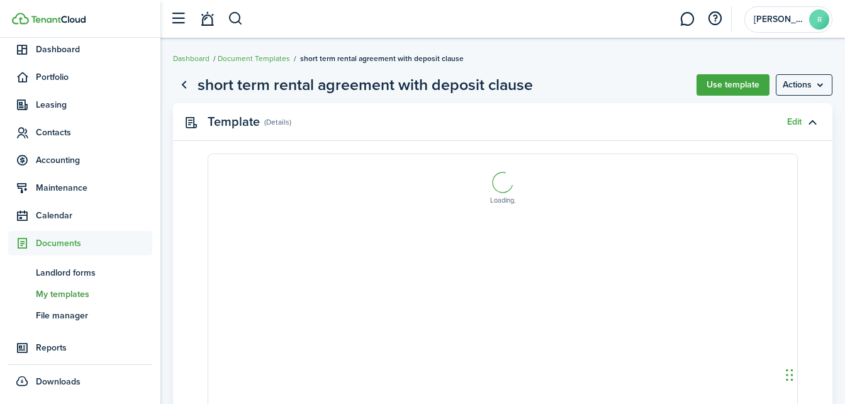
select select "fit"
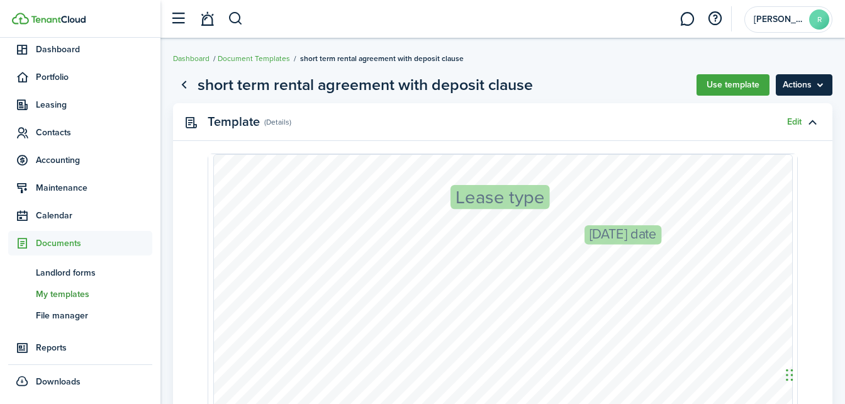
click at [806, 87] on menu-btn "Actions" at bounding box center [804, 84] width 57 height 21
click at [734, 85] on button "Use template" at bounding box center [733, 84] width 73 height 21
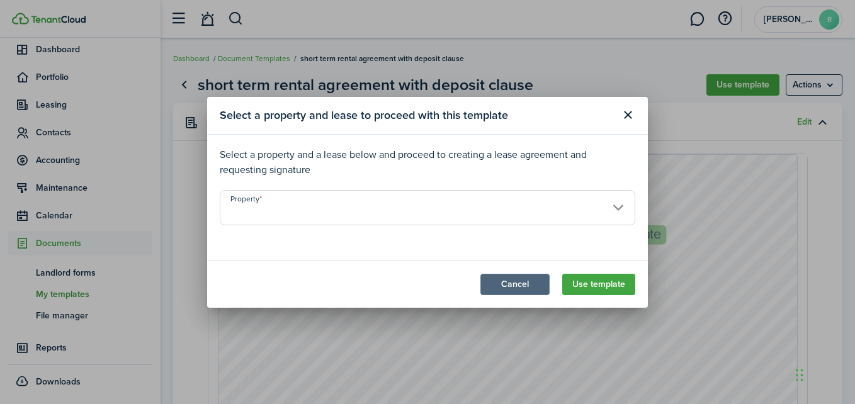
click at [516, 281] on button "Cancel" at bounding box center [514, 284] width 69 height 21
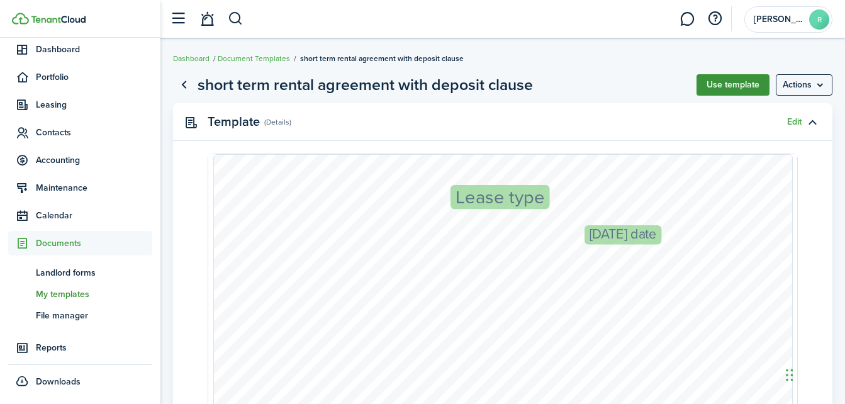
click at [736, 84] on button "Use template" at bounding box center [733, 84] width 73 height 21
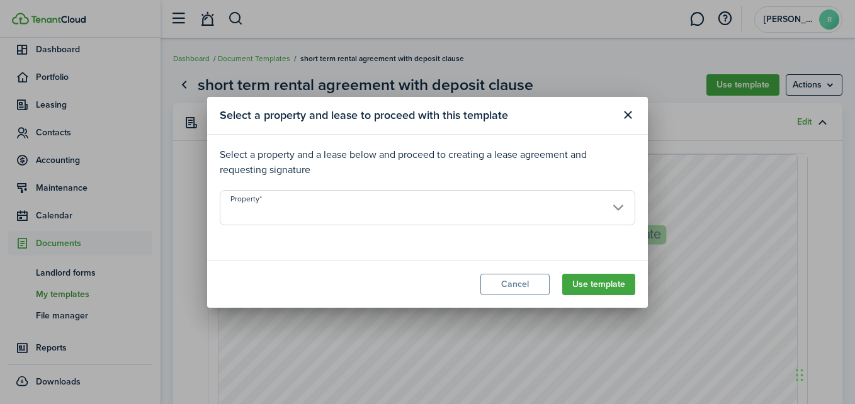
click at [617, 205] on input "Property" at bounding box center [427, 207] width 415 height 35
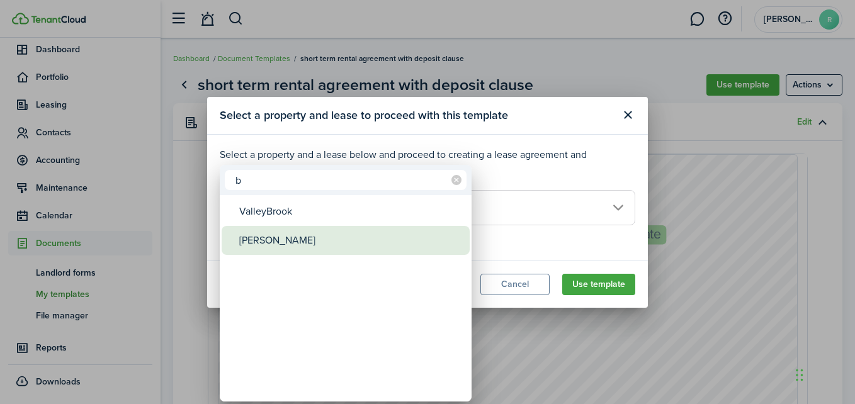
type input "b"
click at [437, 252] on div "[PERSON_NAME]" at bounding box center [350, 240] width 223 height 29
type input "[PERSON_NAME]"
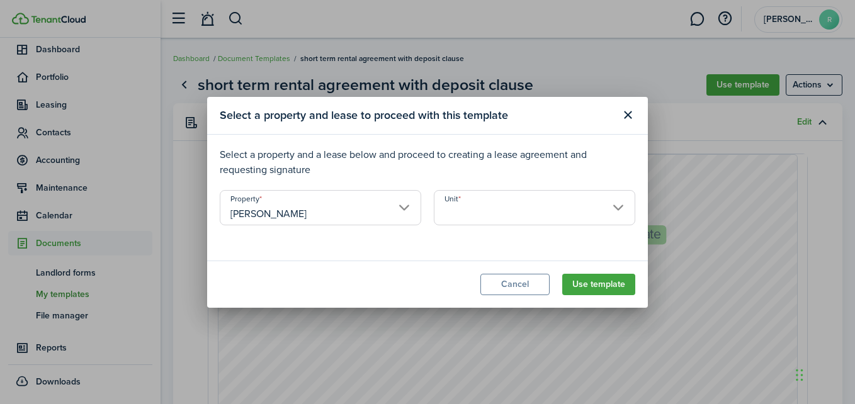
click at [521, 213] on input "Unit" at bounding box center [534, 207] width 201 height 35
click at [521, 213] on body "Create New Dashboard Portfolio Leasing Contacts Accounting Maintenance Calendar…" at bounding box center [427, 202] width 855 height 404
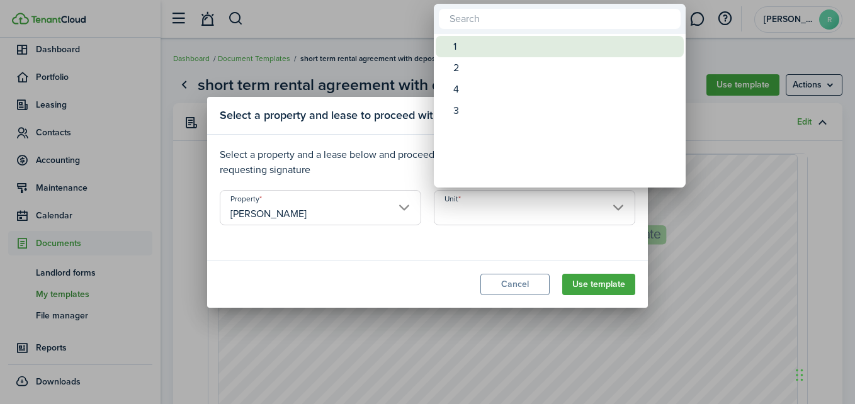
click at [453, 54] on div "1" at bounding box center [564, 46] width 223 height 21
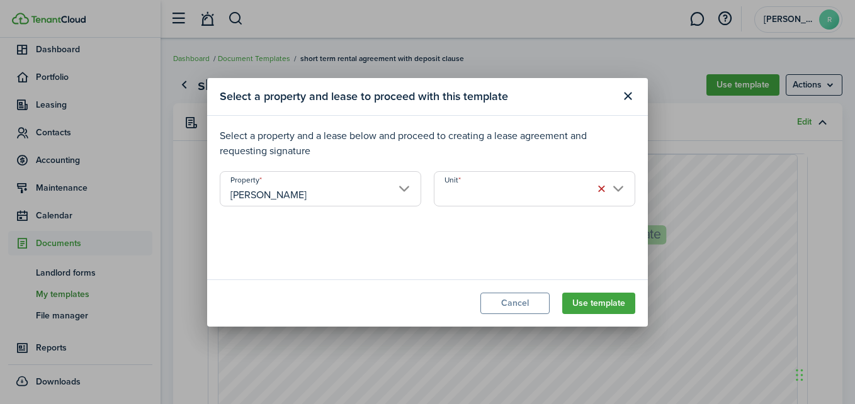
type input "1"
click at [633, 99] on button "Close modal" at bounding box center [627, 96] width 21 height 21
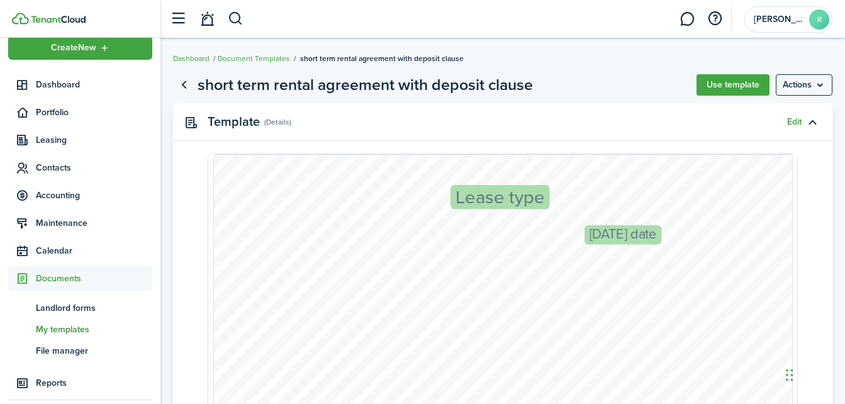
scroll to position [14, 0]
click at [65, 164] on span "Contacts" at bounding box center [94, 168] width 116 height 13
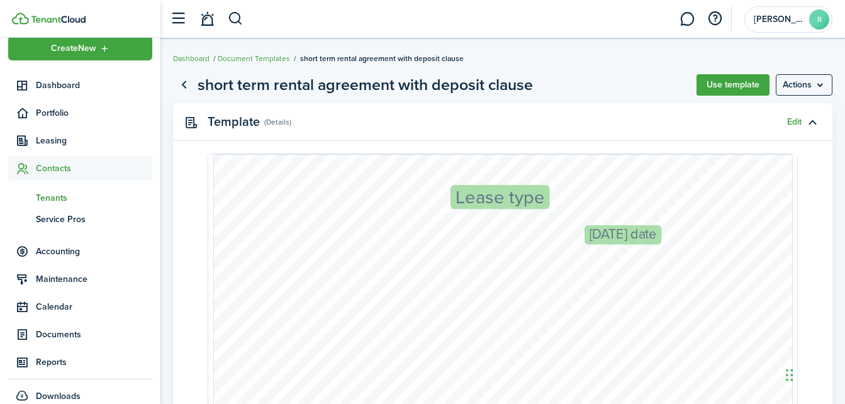
click at [51, 193] on span "Tenants" at bounding box center [94, 197] width 116 height 13
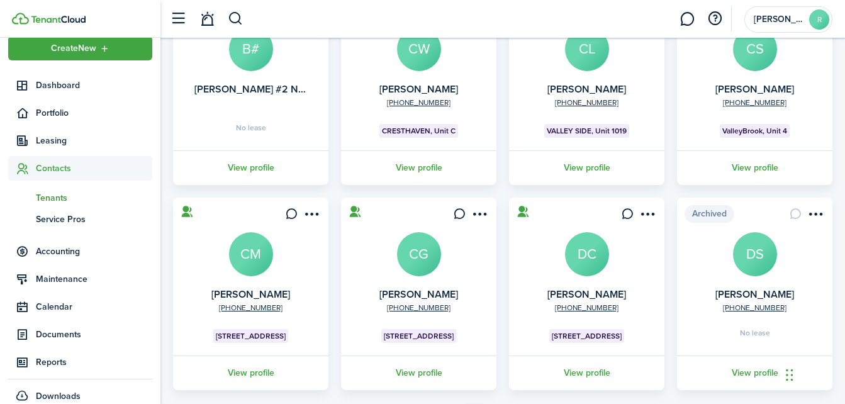
scroll to position [419, 0]
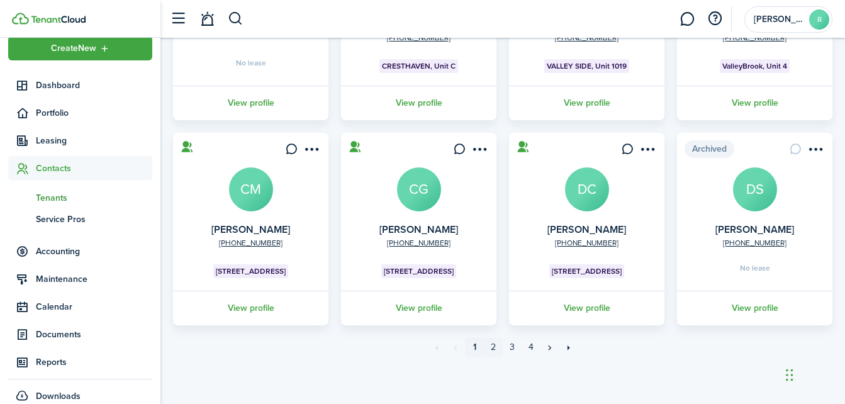
click at [494, 344] on link "2" at bounding box center [493, 347] width 19 height 19
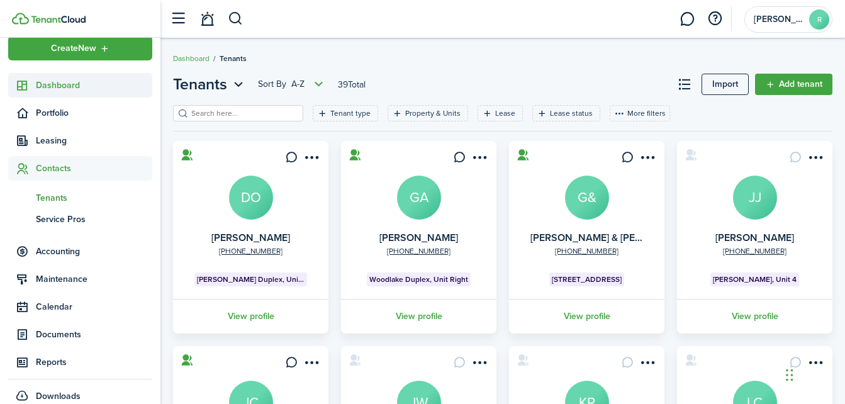
click at [83, 82] on span "Dashboard" at bounding box center [94, 85] width 116 height 13
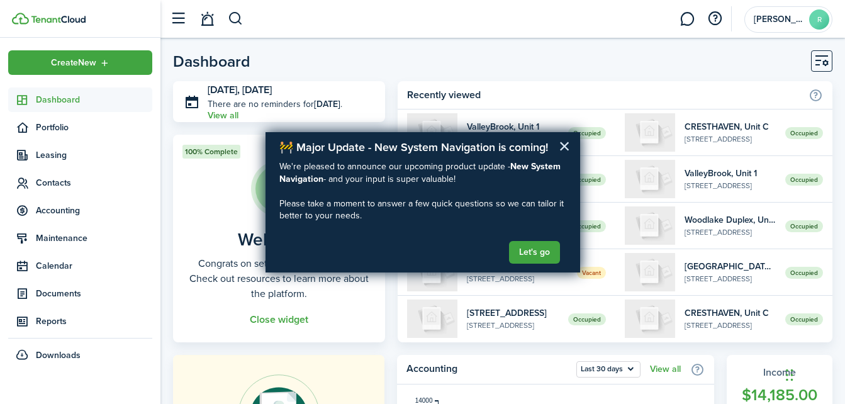
click at [563, 147] on button "×" at bounding box center [565, 146] width 12 height 20
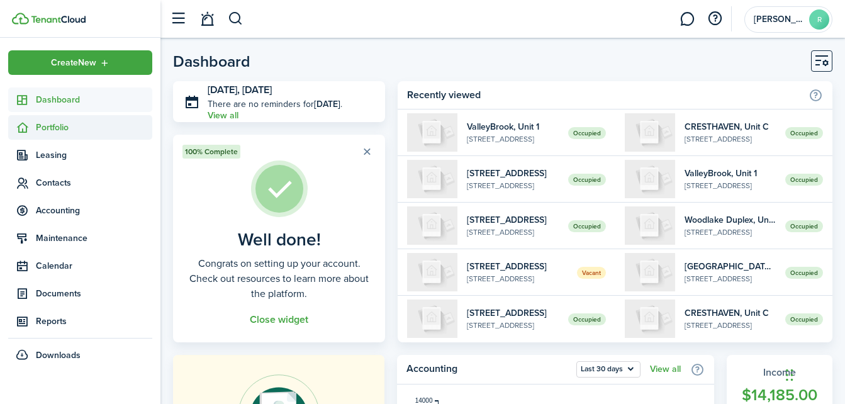
click at [73, 128] on span "Portfolio" at bounding box center [94, 127] width 116 height 13
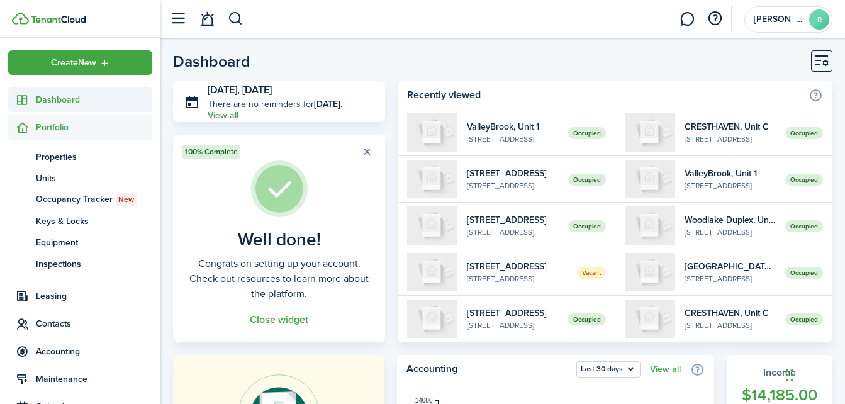
click at [72, 104] on span "Dashboard" at bounding box center [94, 99] width 116 height 13
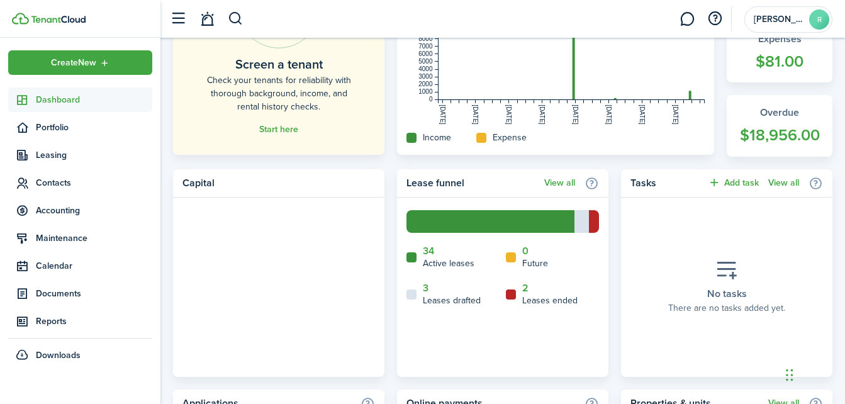
scroll to position [425, 0]
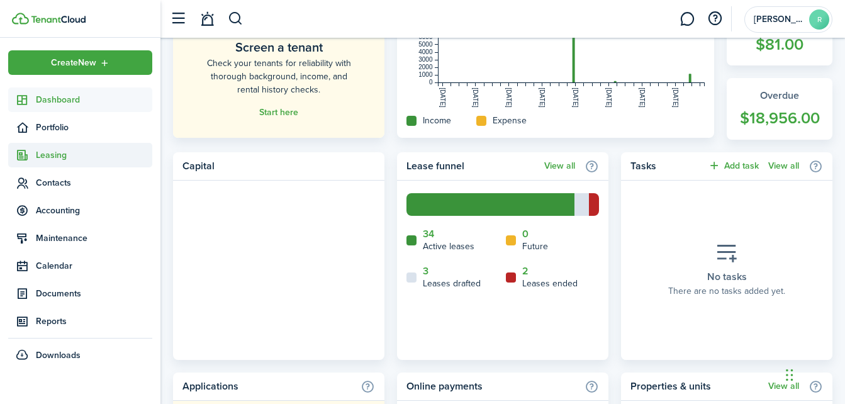
click at [73, 159] on span "Leasing" at bounding box center [94, 155] width 116 height 13
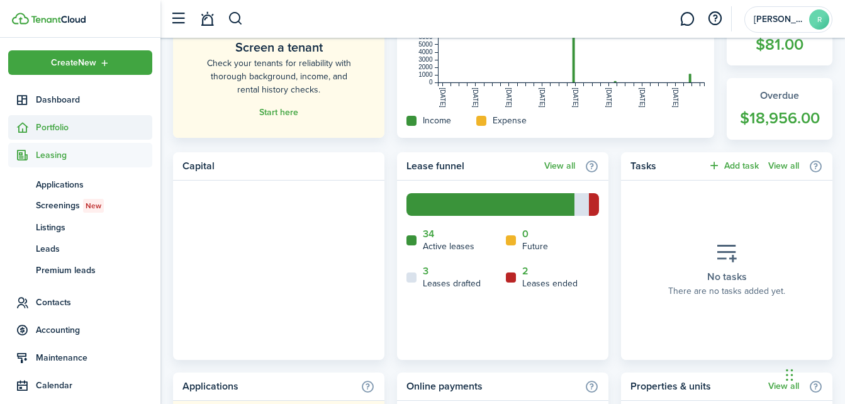
click at [72, 125] on span "Portfolio" at bounding box center [94, 127] width 116 height 13
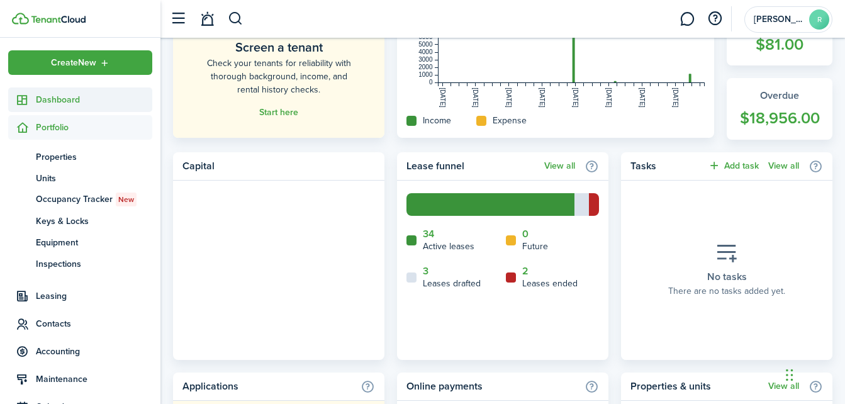
click at [76, 106] on link "Dashboard" at bounding box center [80, 99] width 144 height 25
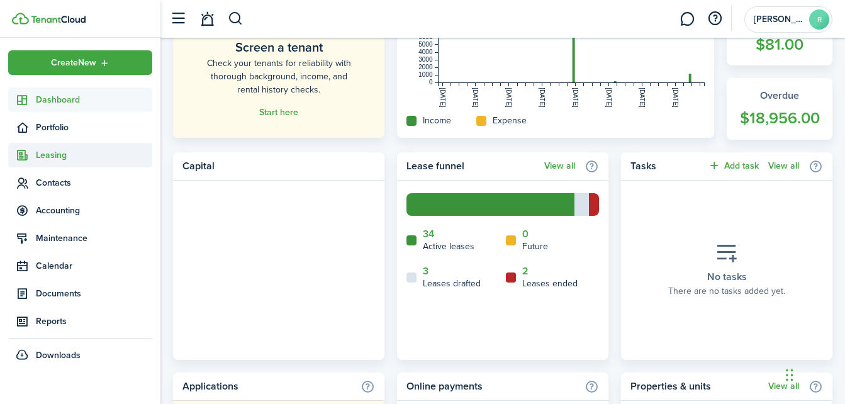
click at [67, 156] on span "Leasing" at bounding box center [94, 155] width 116 height 13
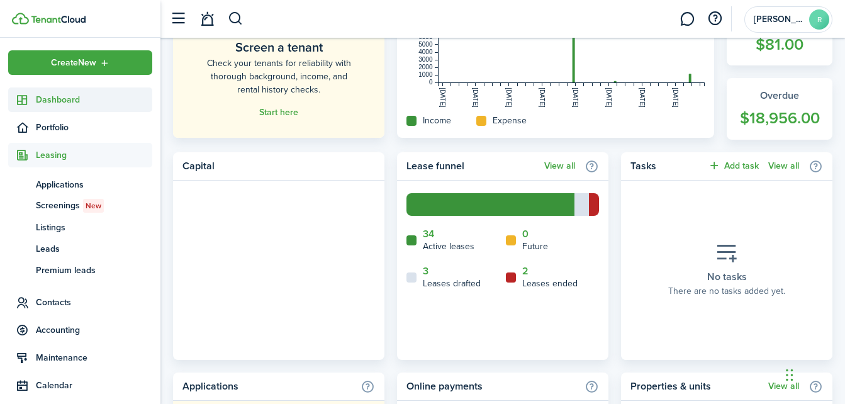
click at [67, 99] on span "Dashboard" at bounding box center [94, 99] width 116 height 13
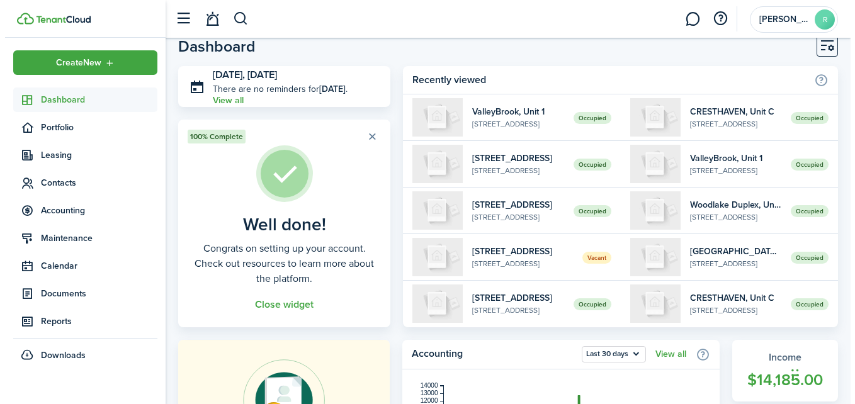
scroll to position [0, 0]
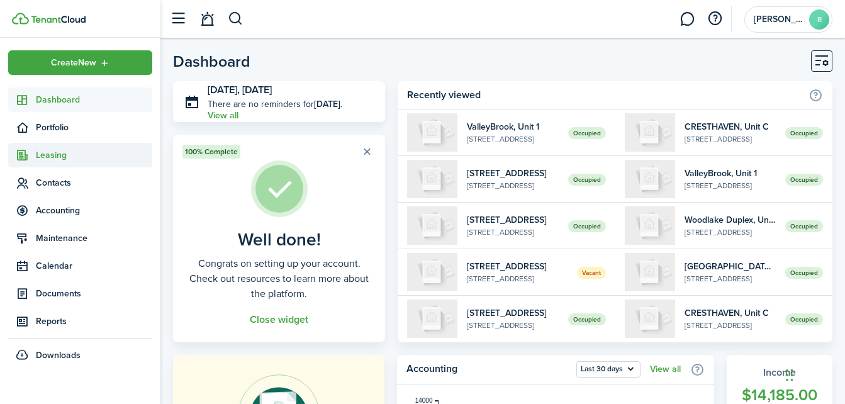
click at [60, 152] on span "Leasing" at bounding box center [94, 155] width 116 height 13
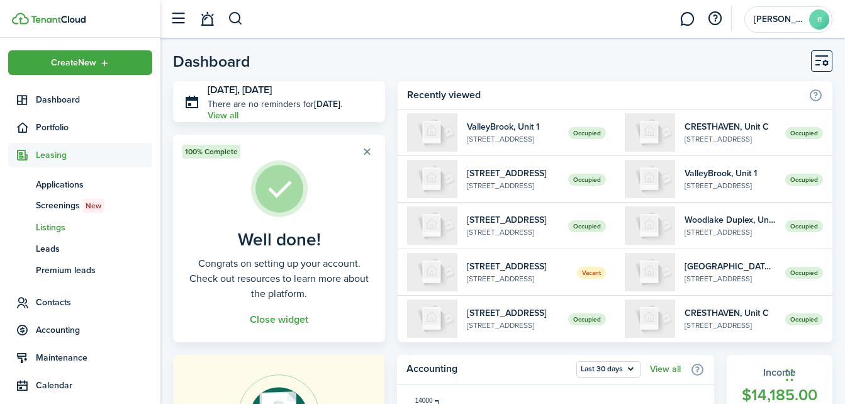
click at [59, 227] on span "Listings" at bounding box center [94, 227] width 116 height 13
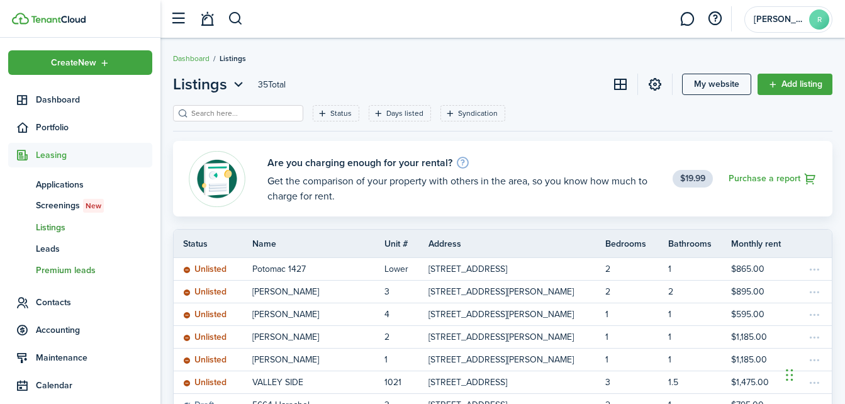
click at [67, 264] on span "Premium leads" at bounding box center [94, 270] width 116 height 13
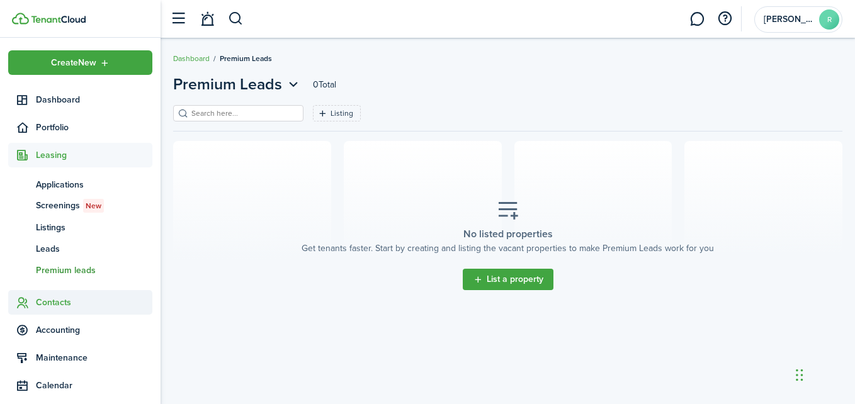
click at [74, 299] on span "Contacts" at bounding box center [94, 302] width 116 height 13
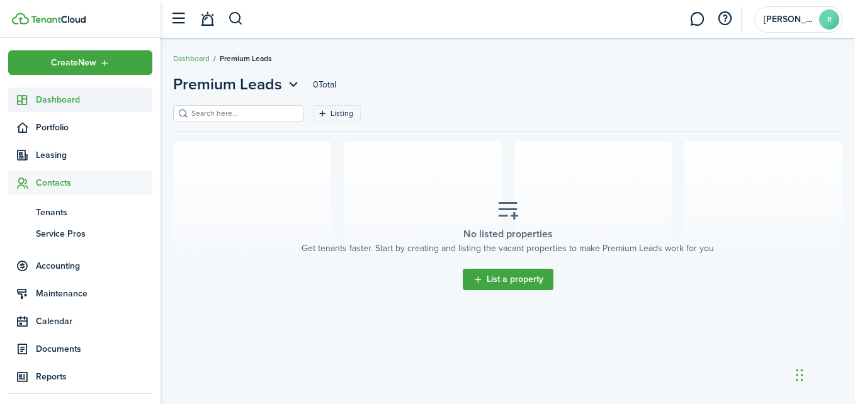
click at [59, 103] on span "Dashboard" at bounding box center [94, 99] width 116 height 13
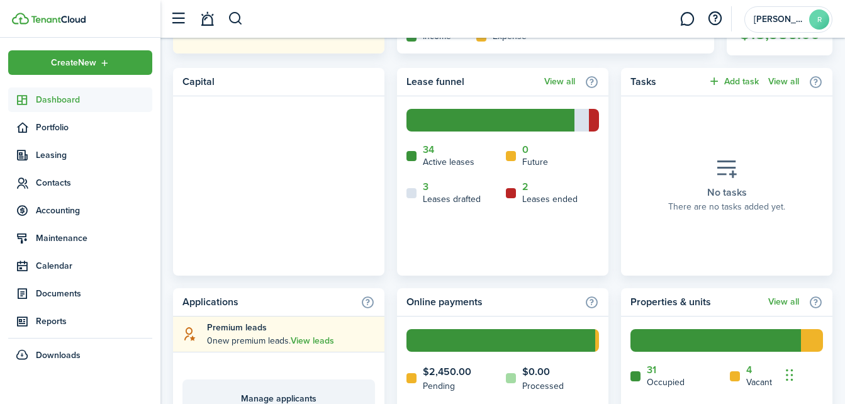
scroll to position [516, 0]
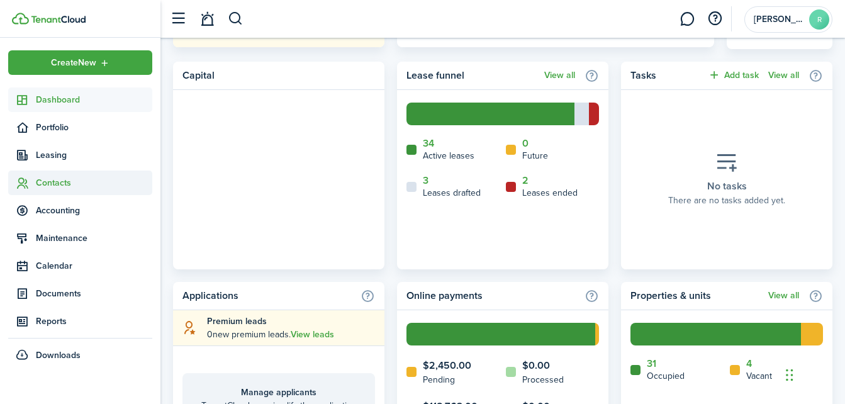
click at [60, 179] on span "Contacts" at bounding box center [94, 182] width 116 height 13
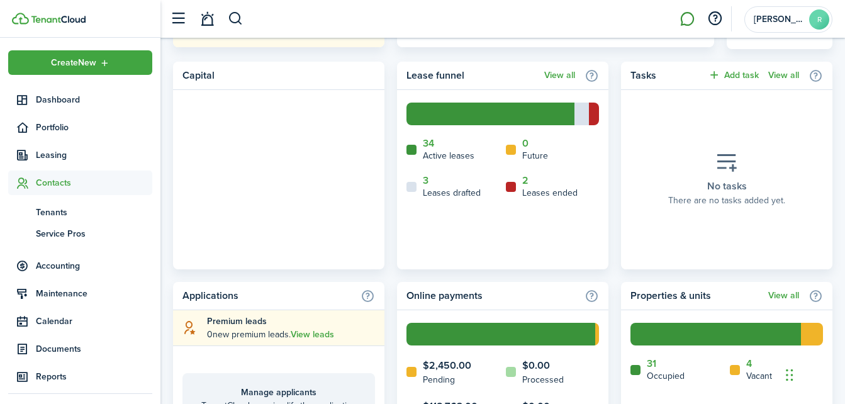
click at [683, 19] on link at bounding box center [687, 19] width 24 height 32
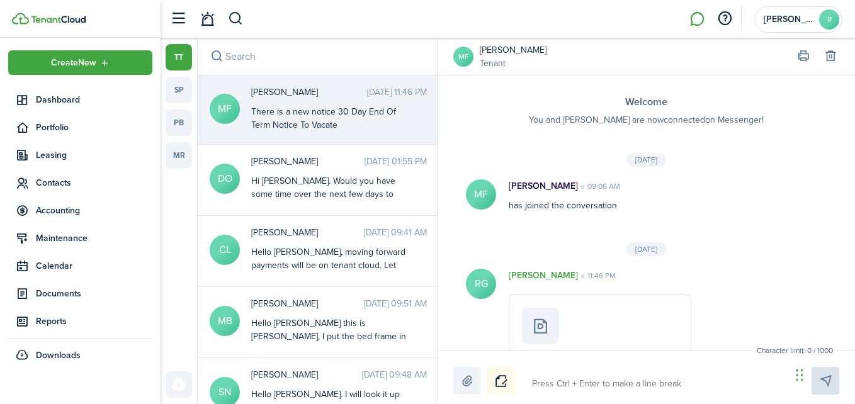
scroll to position [108, 0]
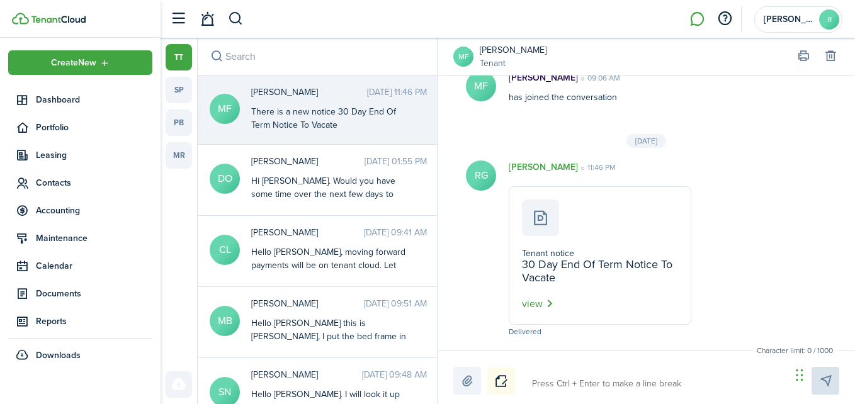
drag, startPoint x: 606, startPoint y: 277, endPoint x: 522, endPoint y: 303, distance: 87.8
click at [522, 303] on card "Tenant notice 30 Day End Of Term Notice To Vacate view" at bounding box center [600, 255] width 183 height 139
click at [522, 303] on button "view" at bounding box center [537, 304] width 31 height 16
